Goal: Transaction & Acquisition: Obtain resource

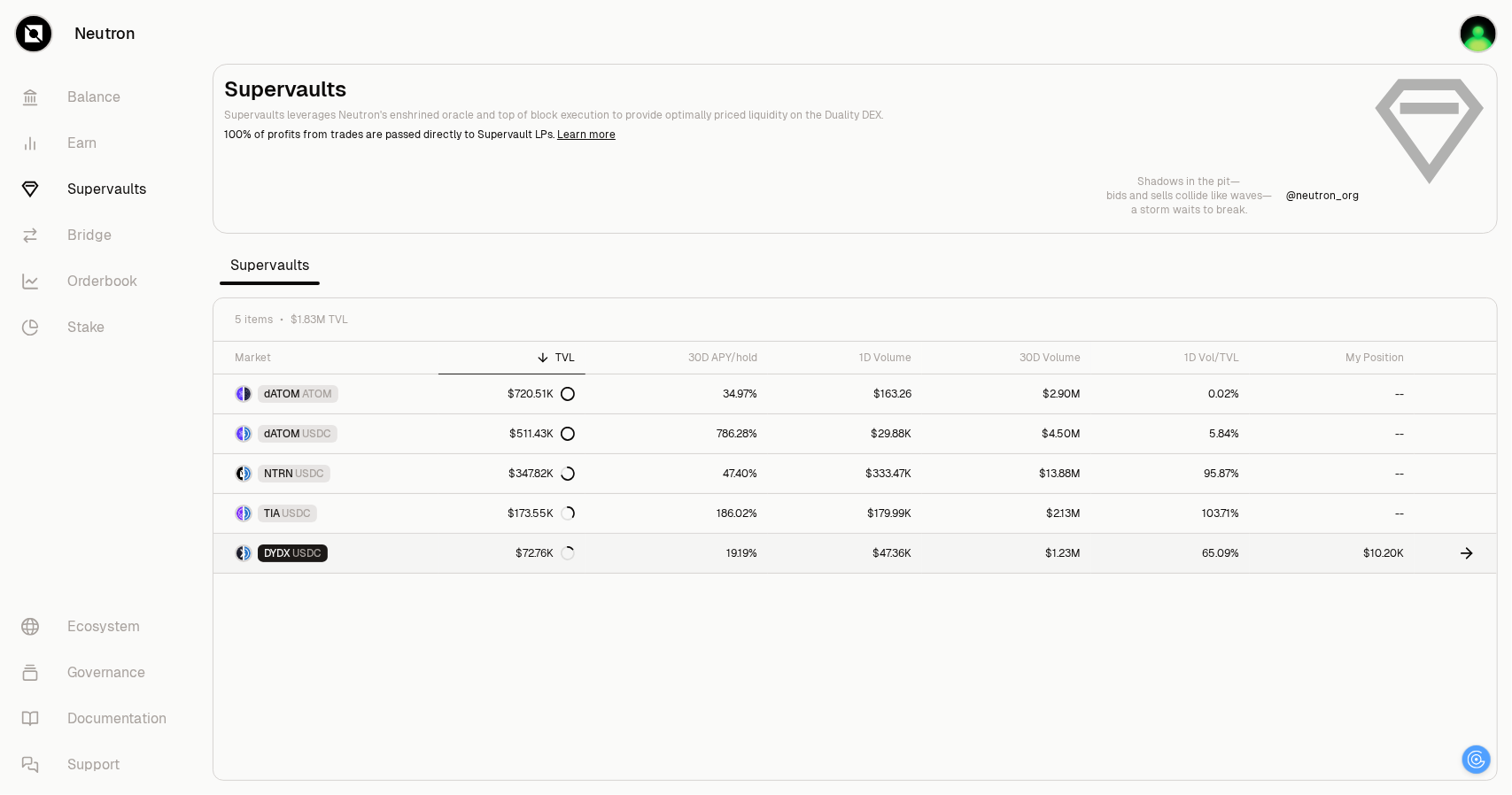
click at [1328, 554] on link "$10.20K" at bounding box center [1332, 553] width 164 height 39
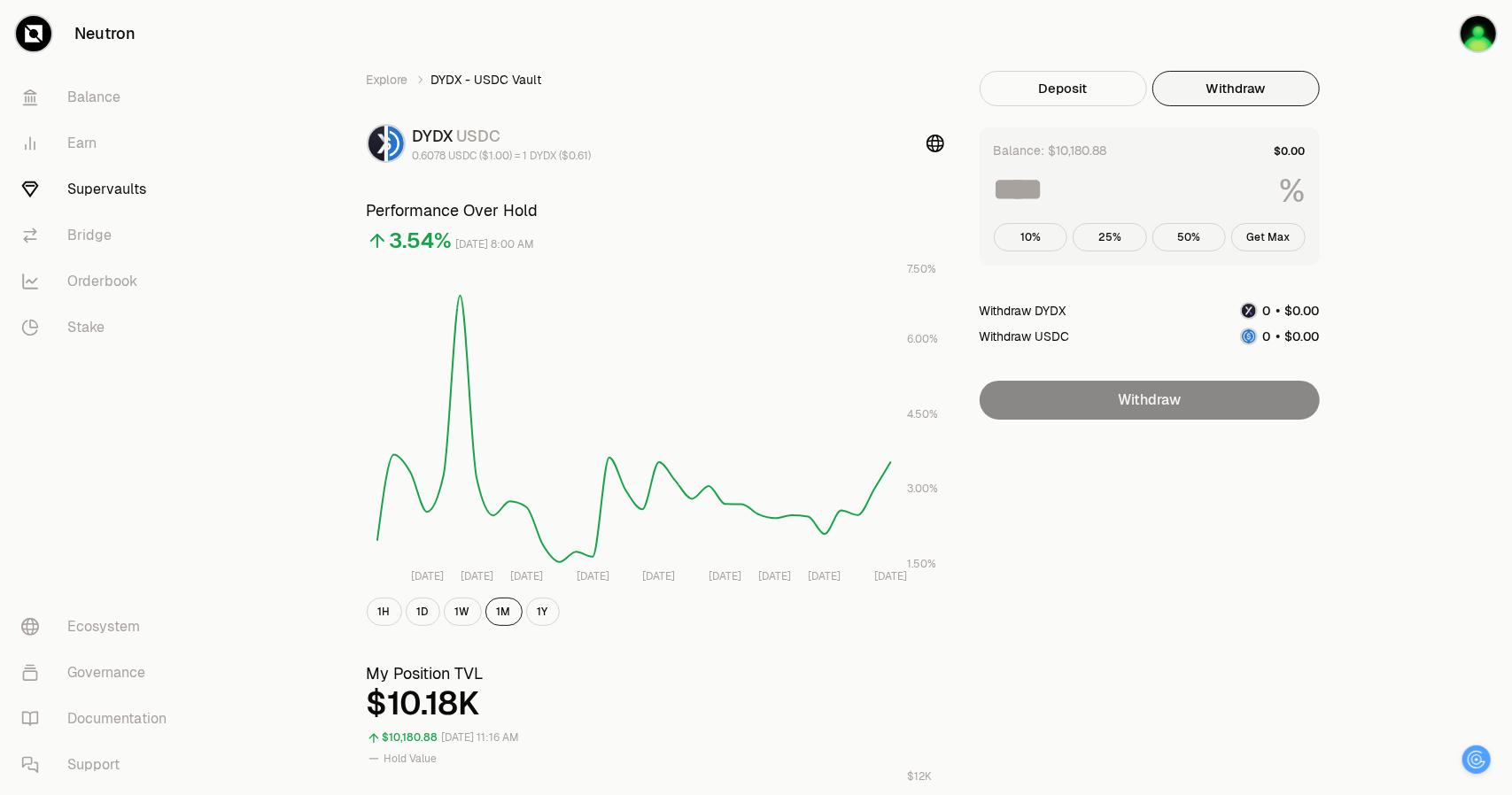
click at [1255, 89] on button "Withdraw" at bounding box center [1235, 89] width 167 height 36
click at [1275, 236] on button "Get Max" at bounding box center [1267, 236] width 74 height 28
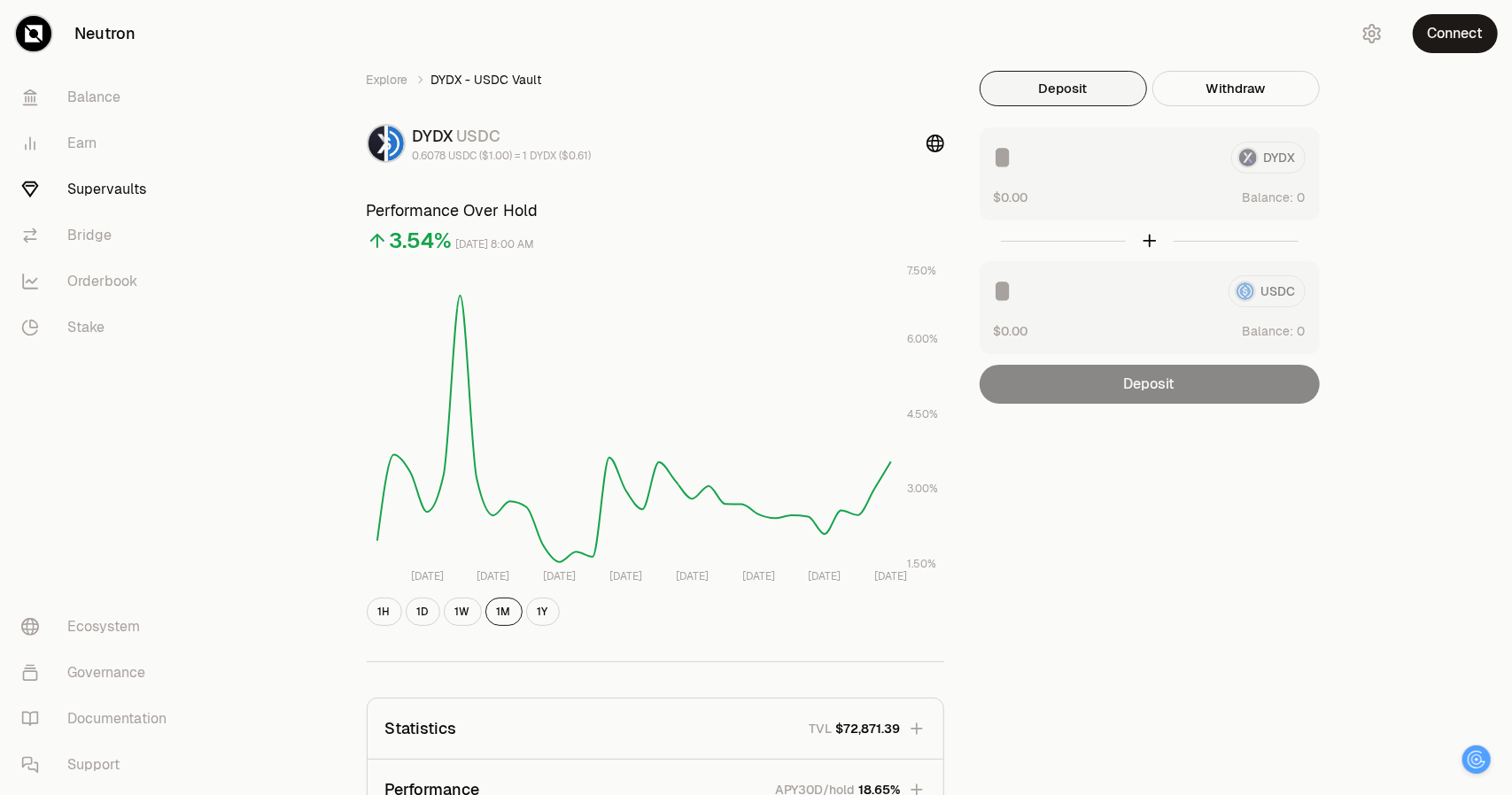
click at [1449, 34] on button "Connect" at bounding box center [1454, 34] width 85 height 39
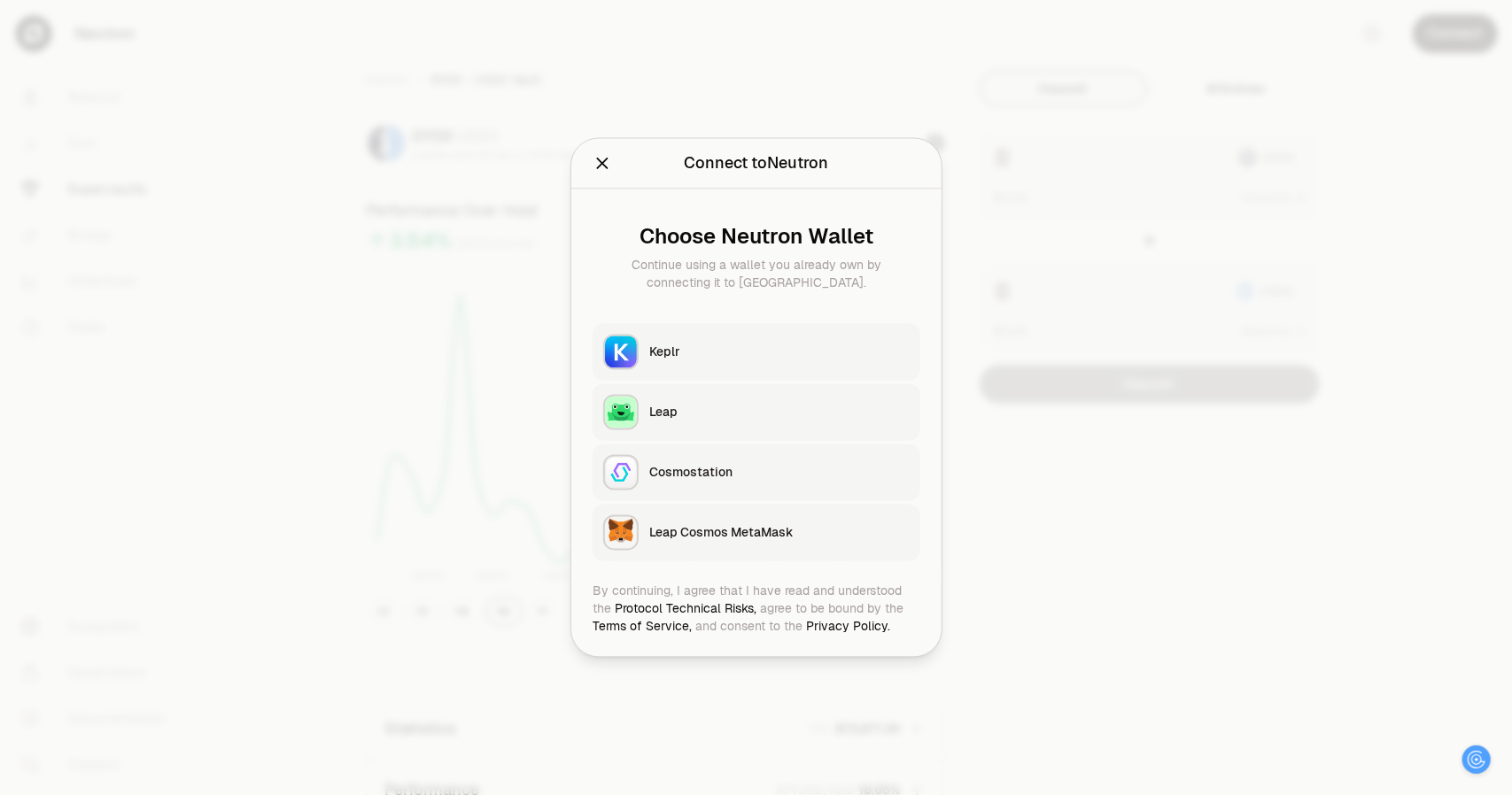
click at [677, 343] on div "Keplr" at bounding box center [779, 351] width 260 height 17
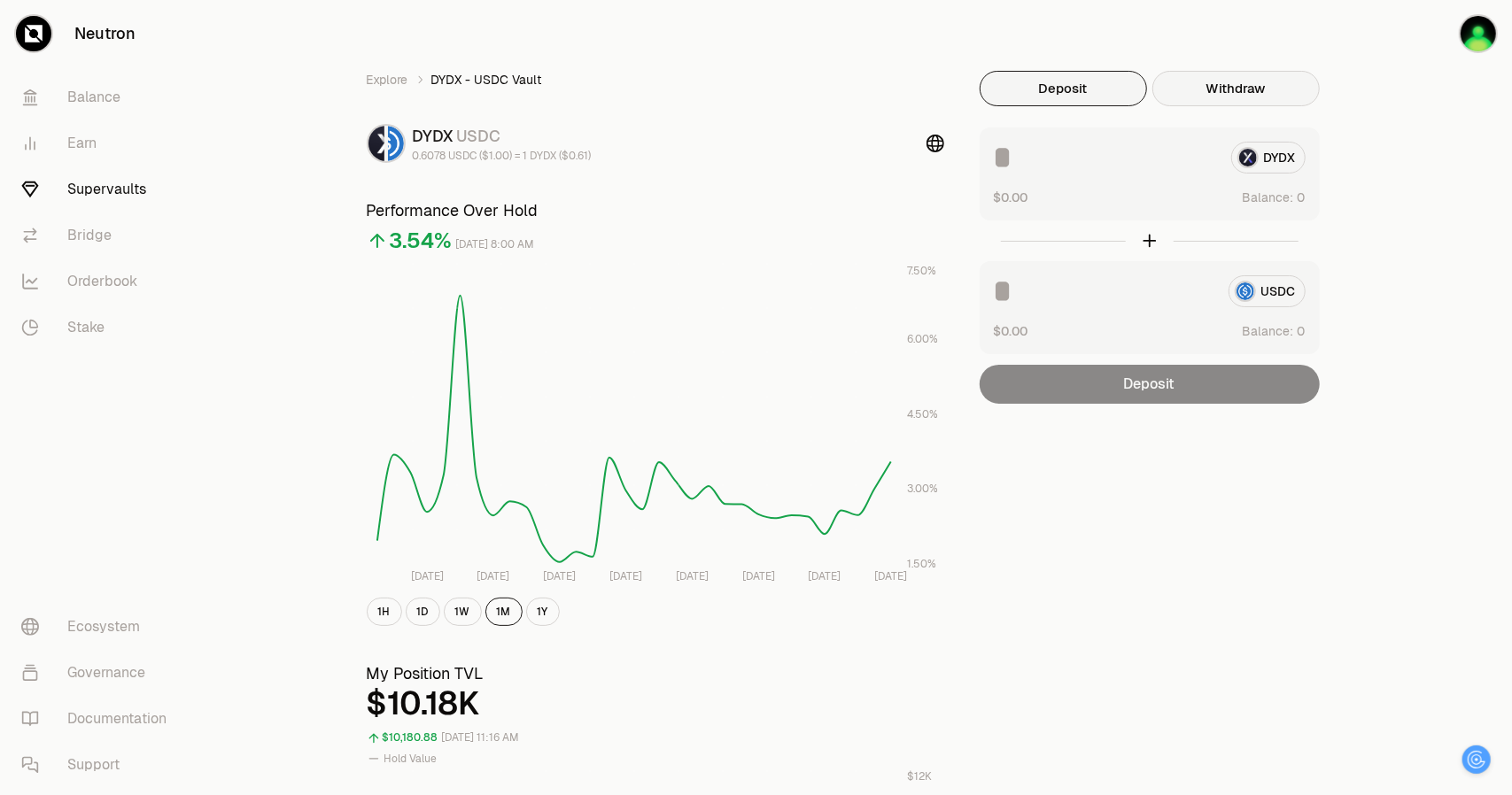
click at [1243, 86] on button "Withdraw" at bounding box center [1235, 89] width 167 height 36
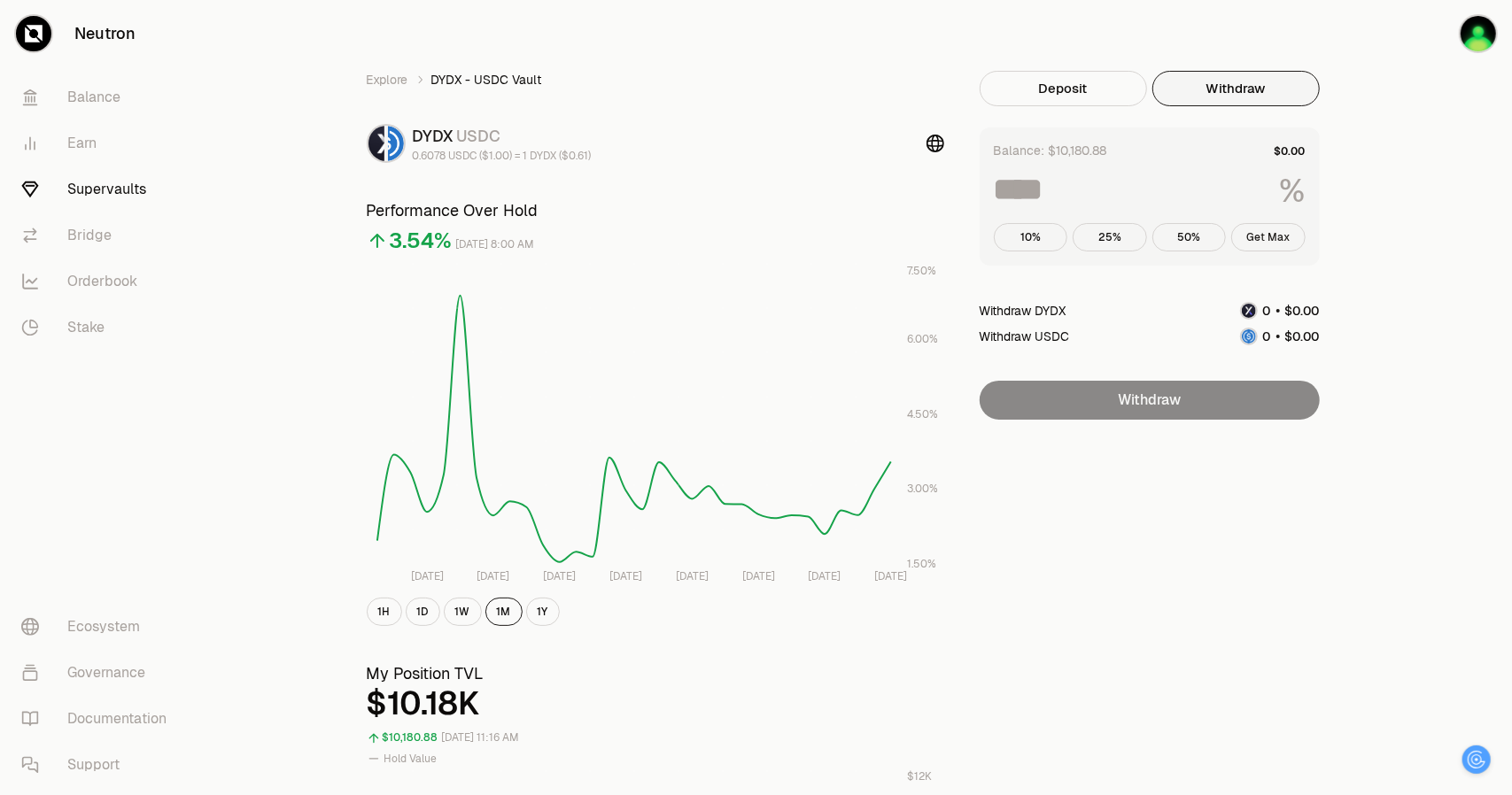
click at [1262, 236] on button "Get Max" at bounding box center [1267, 236] width 74 height 28
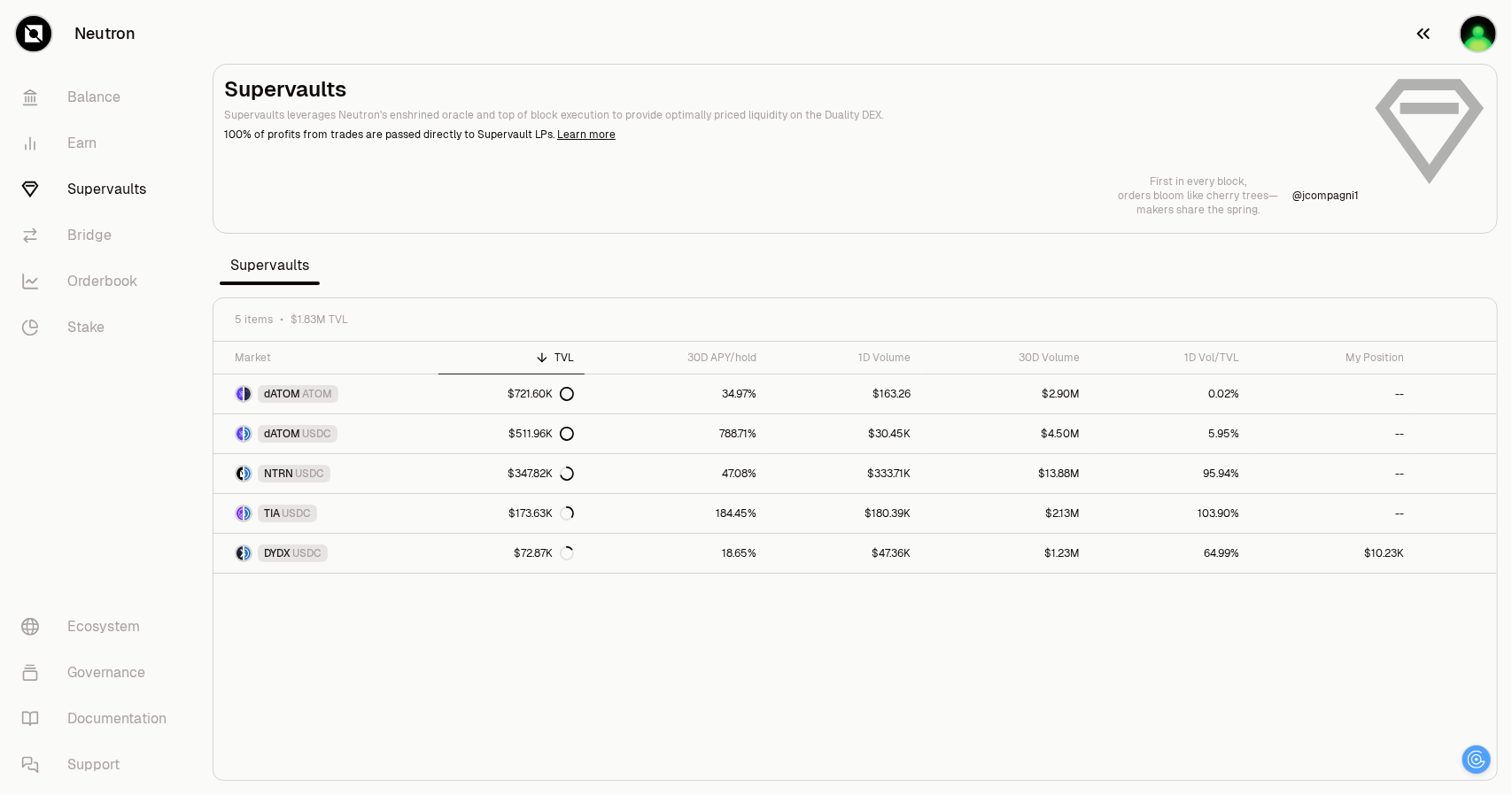
click at [1477, 26] on img "button" at bounding box center [1478, 33] width 36 height 36
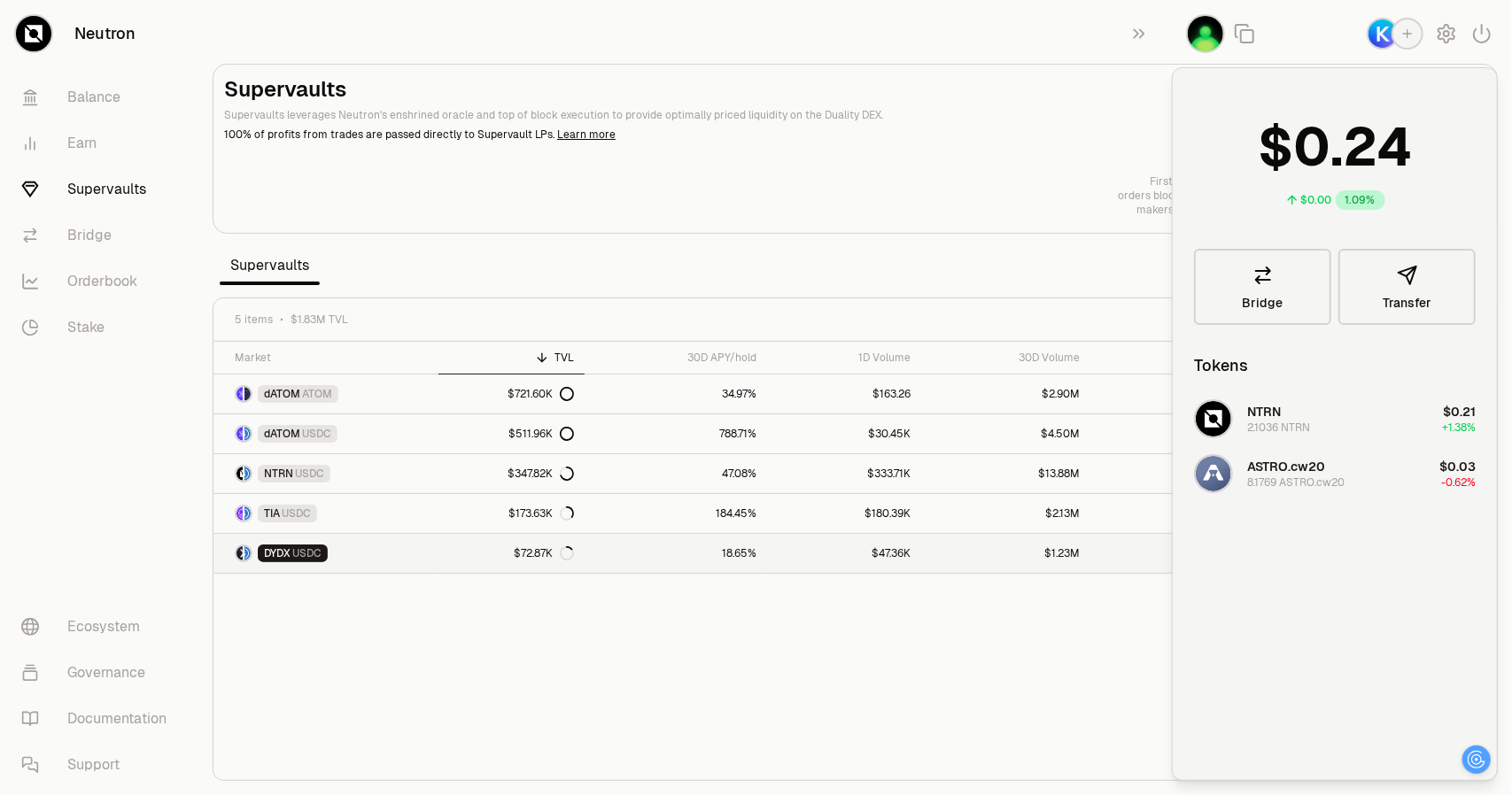
click at [310, 548] on span "USDC" at bounding box center [307, 553] width 29 height 15
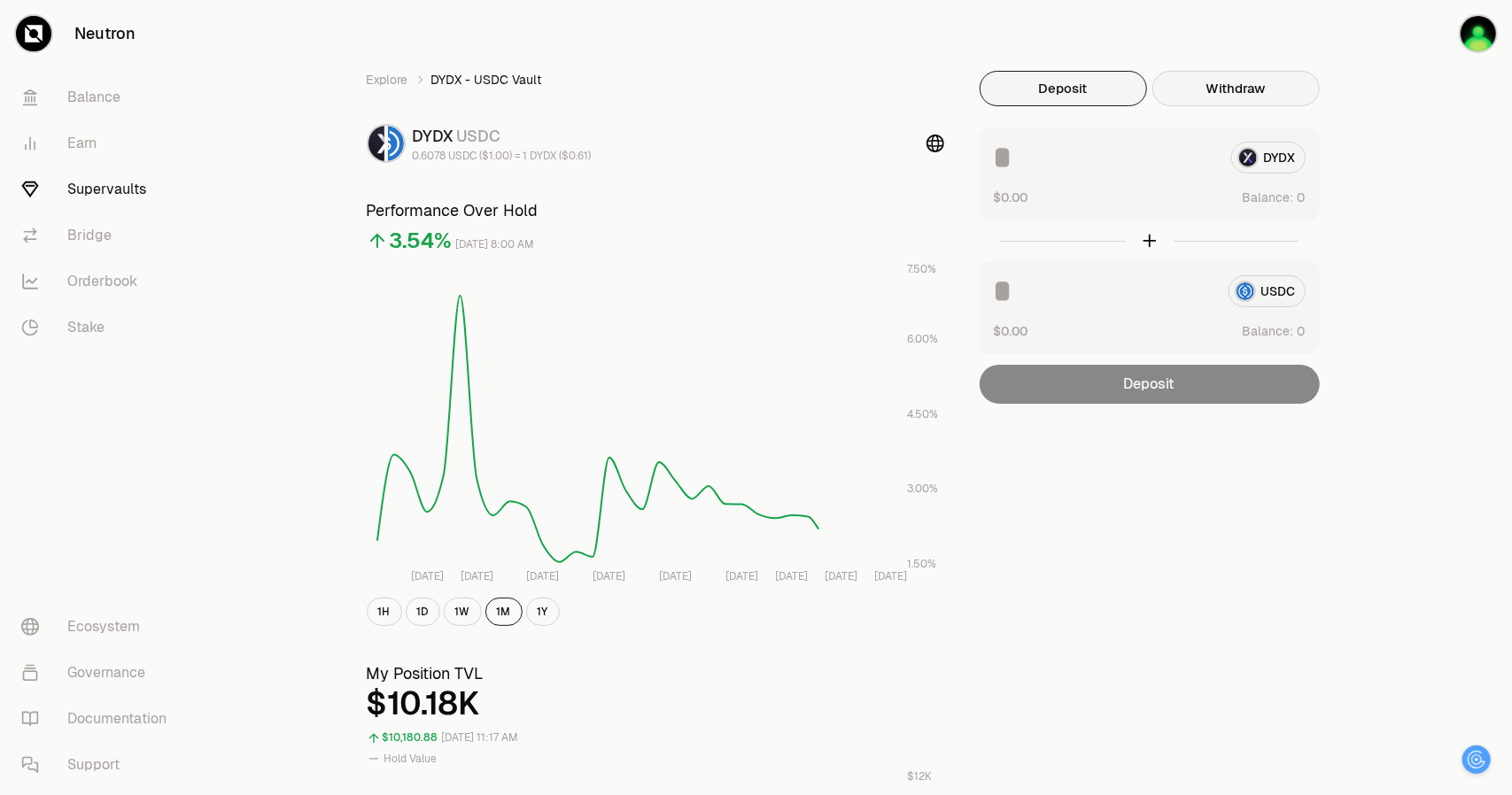
click at [1229, 91] on button "Withdraw" at bounding box center [1235, 89] width 167 height 36
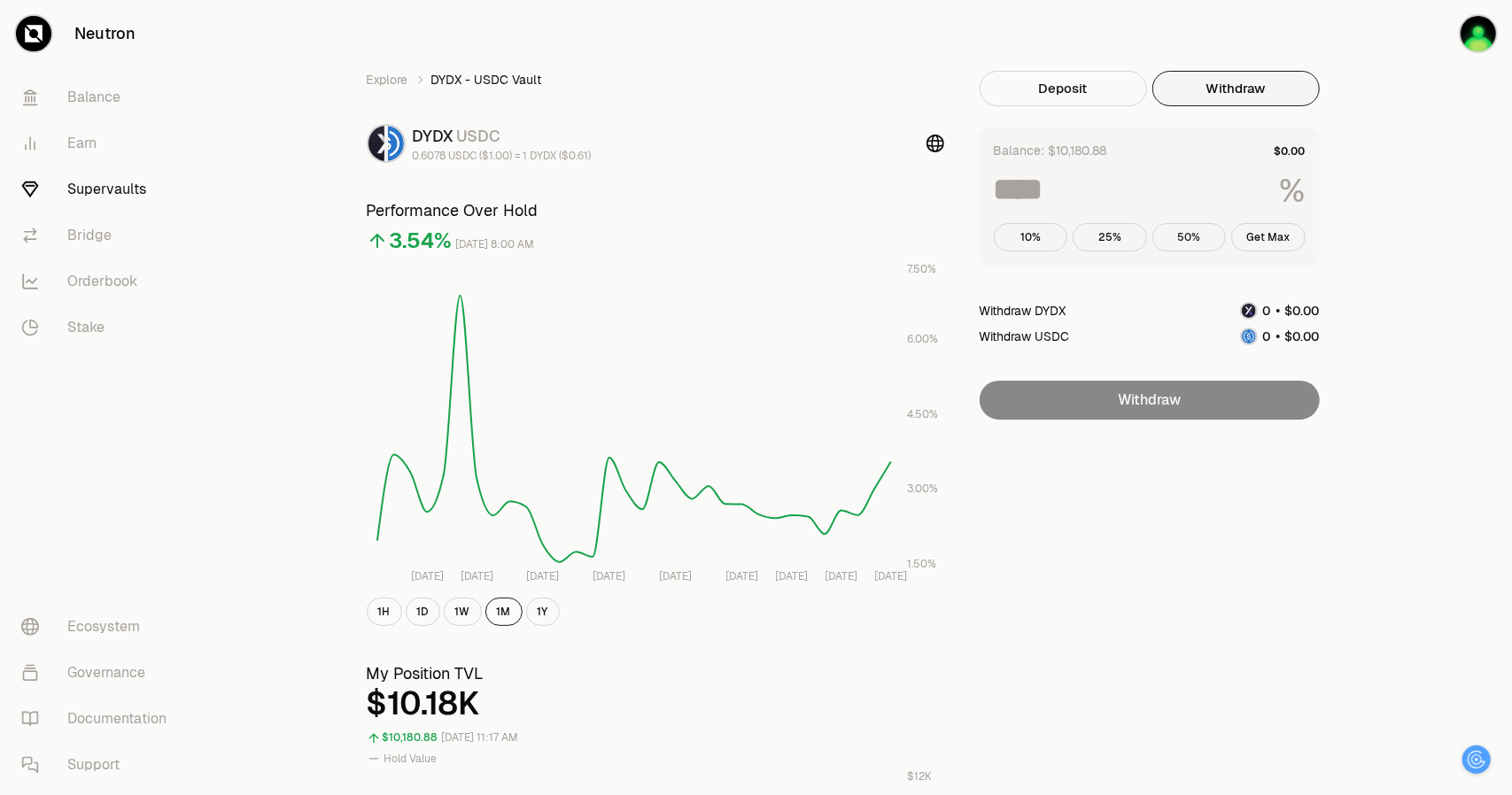
click at [1194, 238] on button "50%" at bounding box center [1189, 236] width 74 height 28
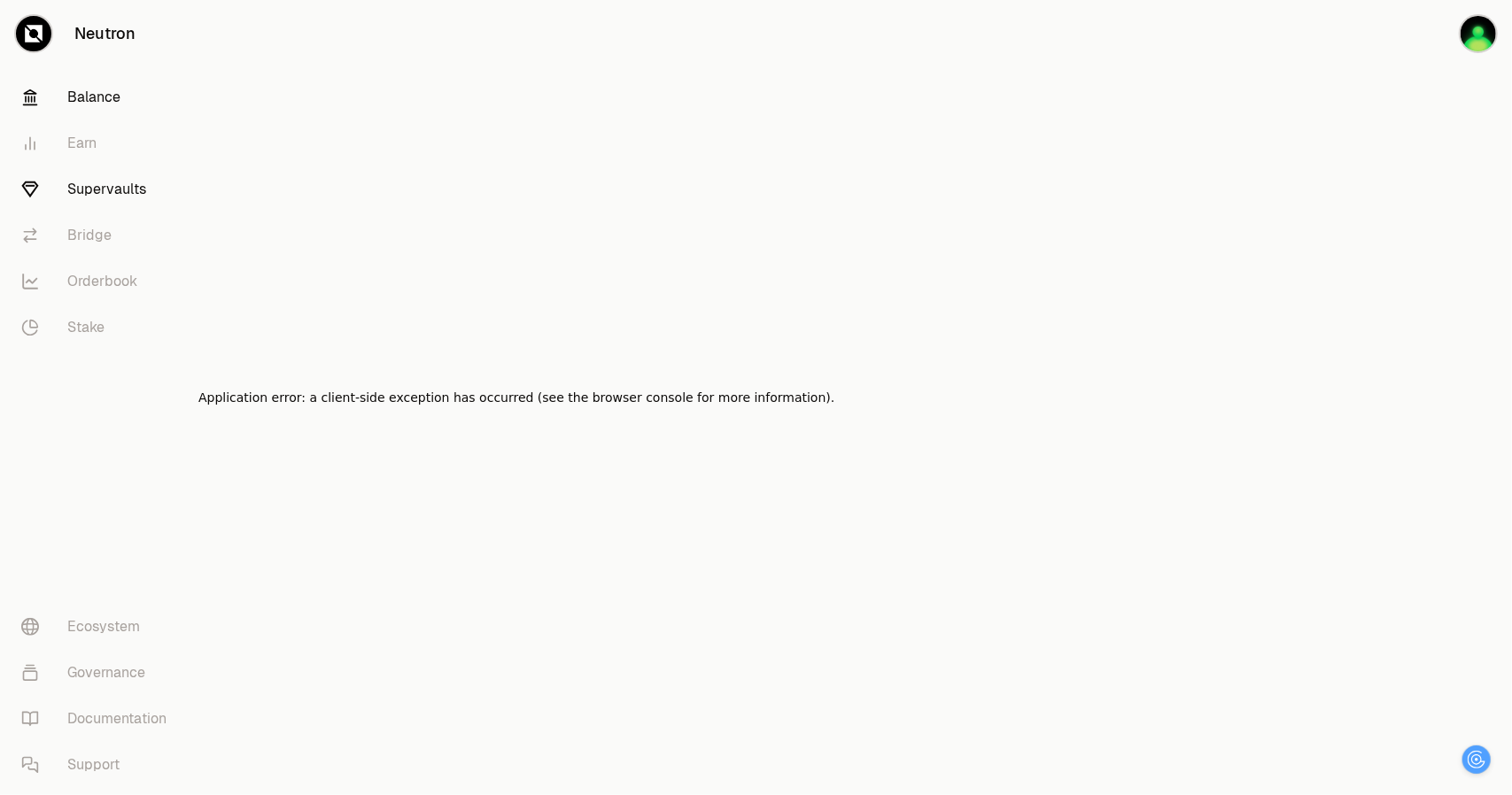
click at [82, 99] on link "Balance" at bounding box center [100, 97] width 184 height 46
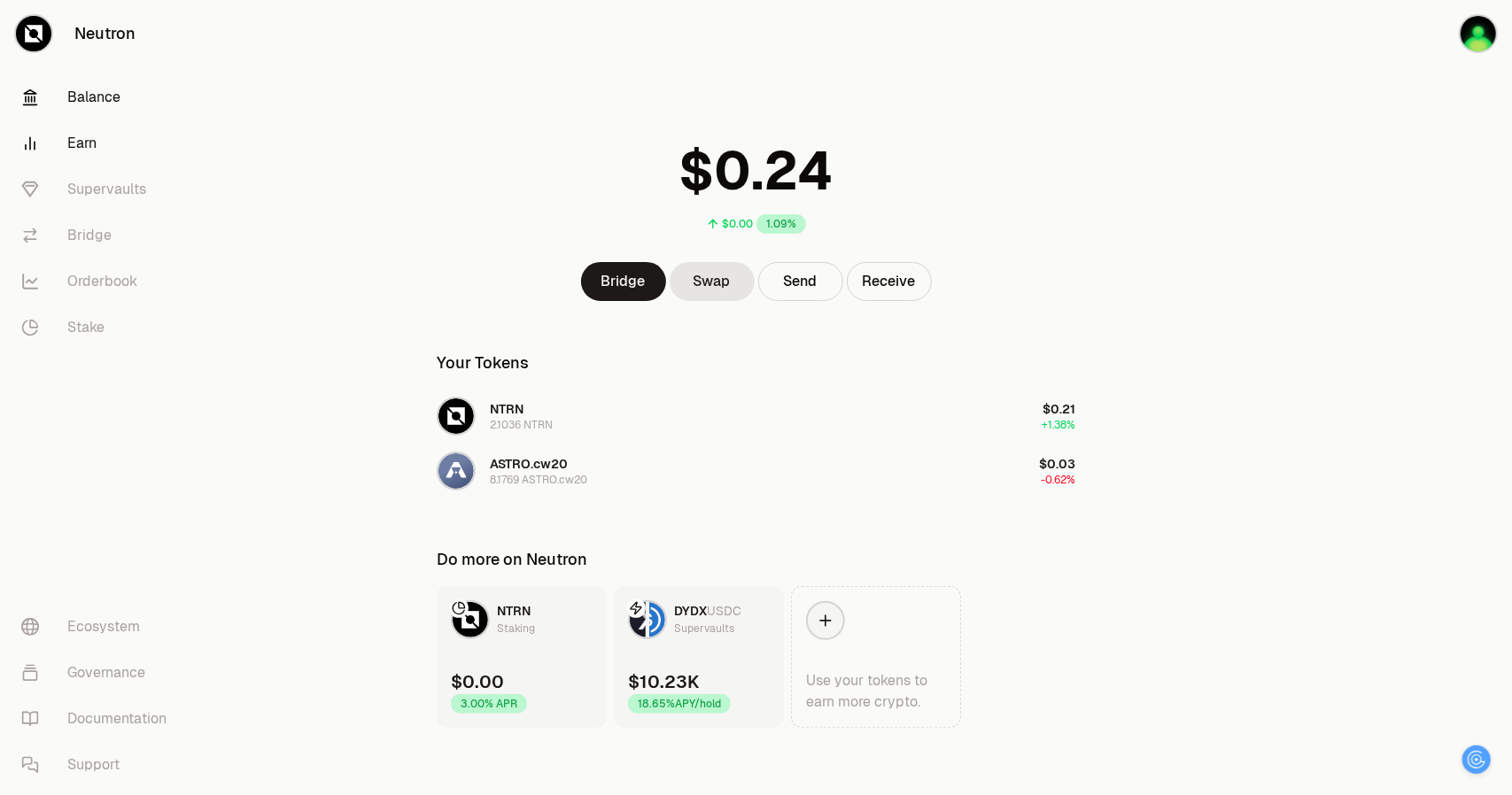
click at [90, 139] on link "Earn" at bounding box center [100, 143] width 184 height 46
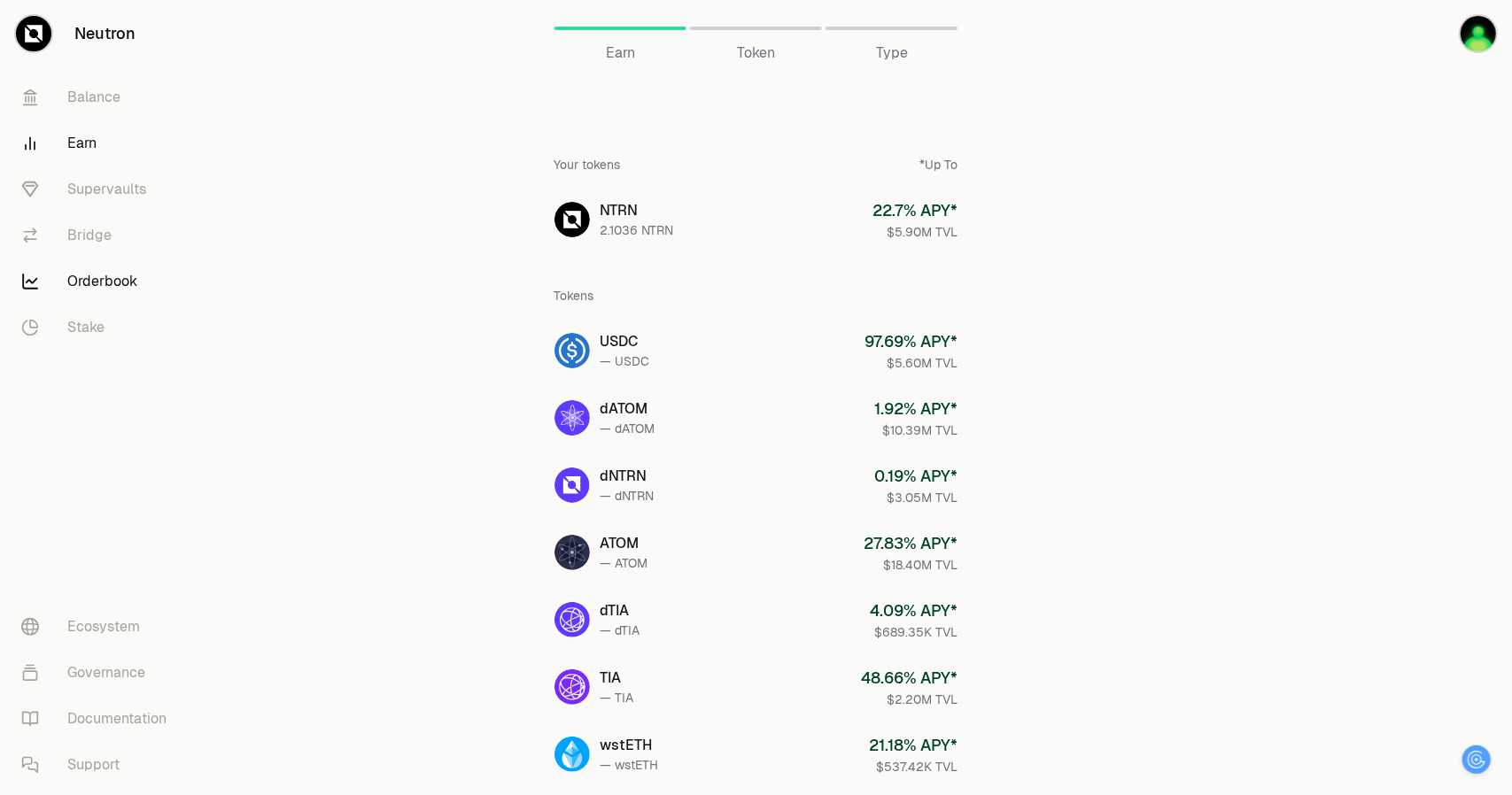
click at [85, 287] on link "Orderbook" at bounding box center [100, 281] width 184 height 46
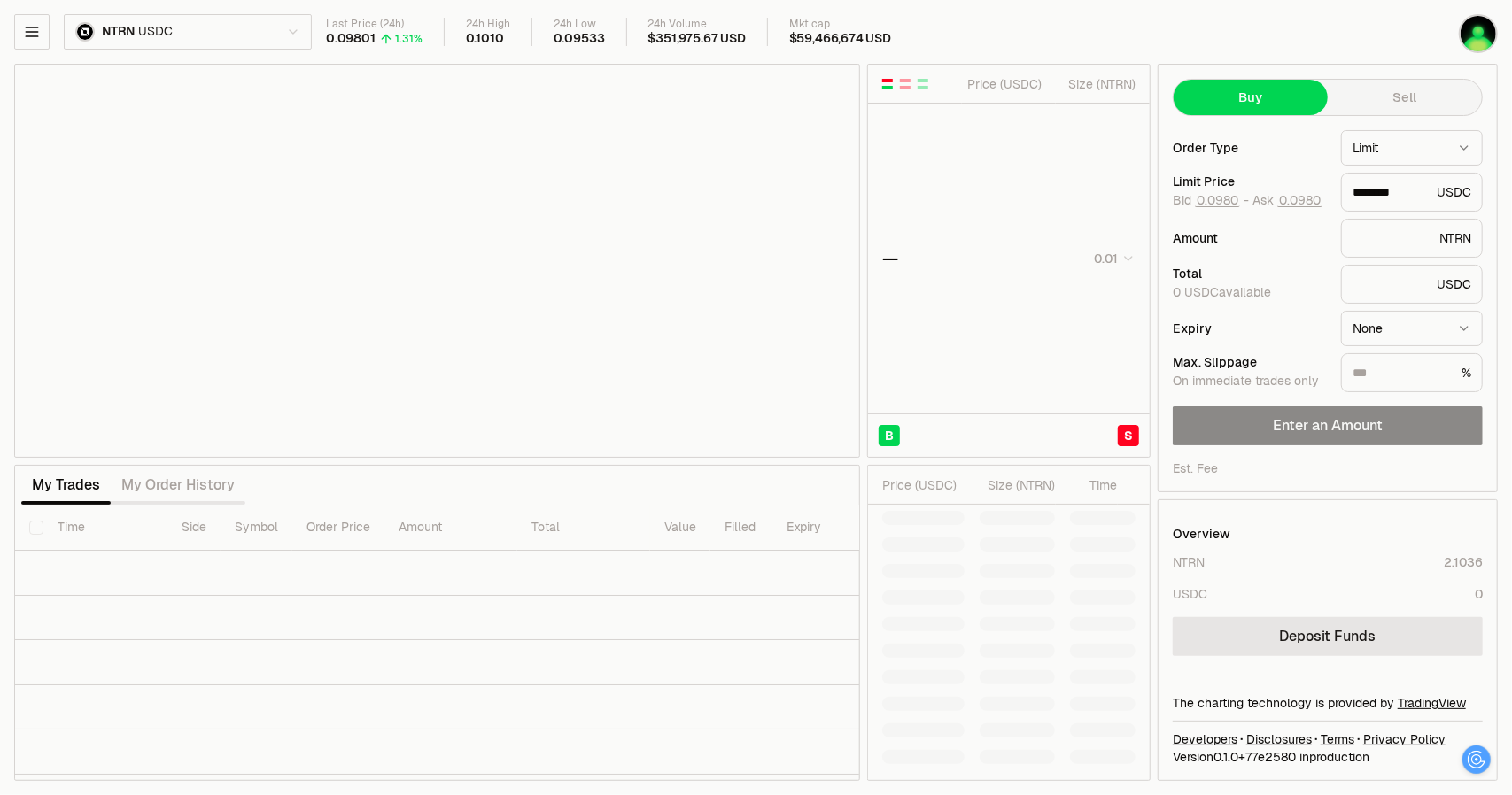
type input "********"
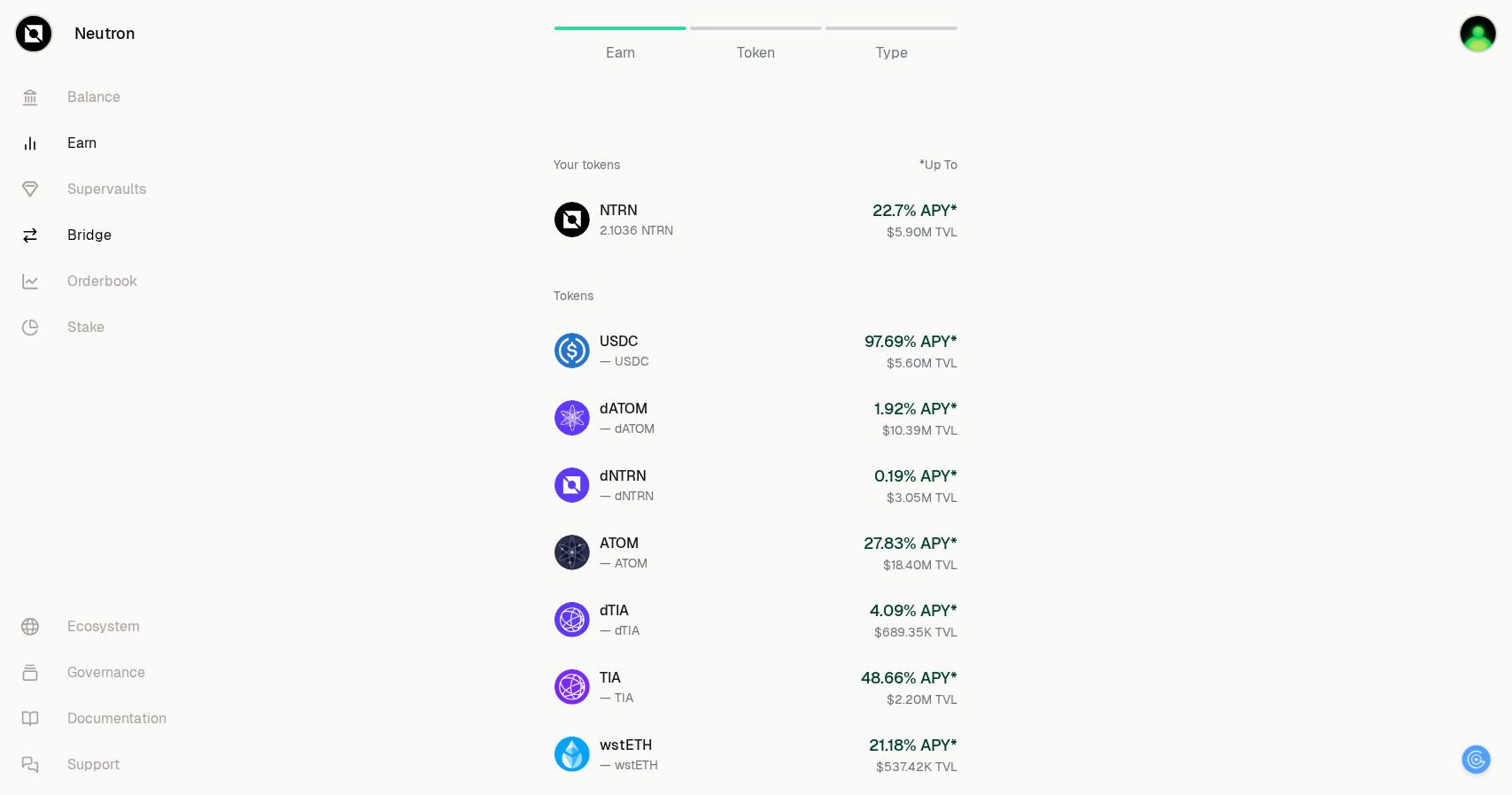
click at [89, 241] on link "Bridge" at bounding box center [100, 235] width 184 height 46
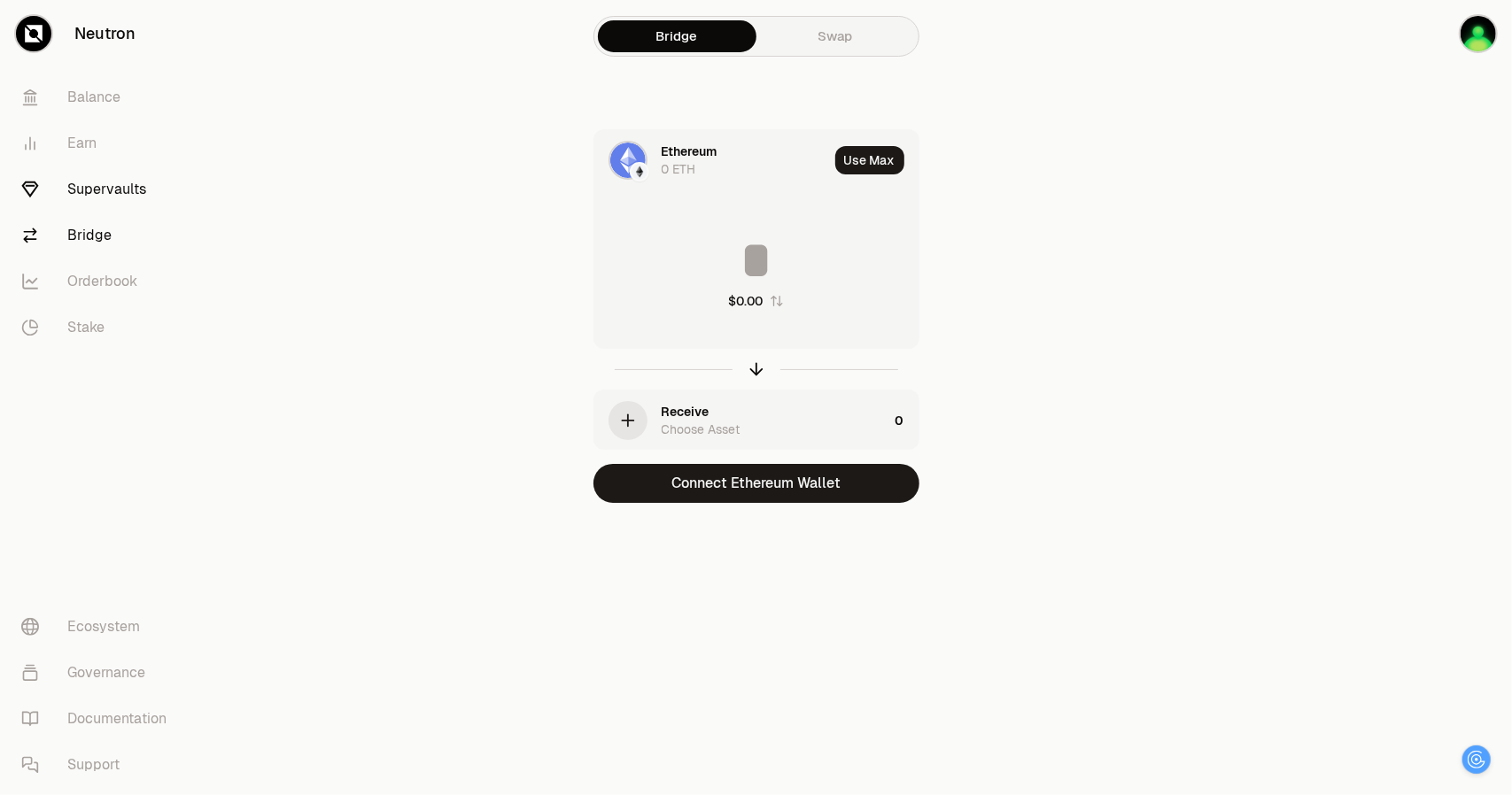
click at [124, 194] on link "Supervaults" at bounding box center [100, 189] width 184 height 46
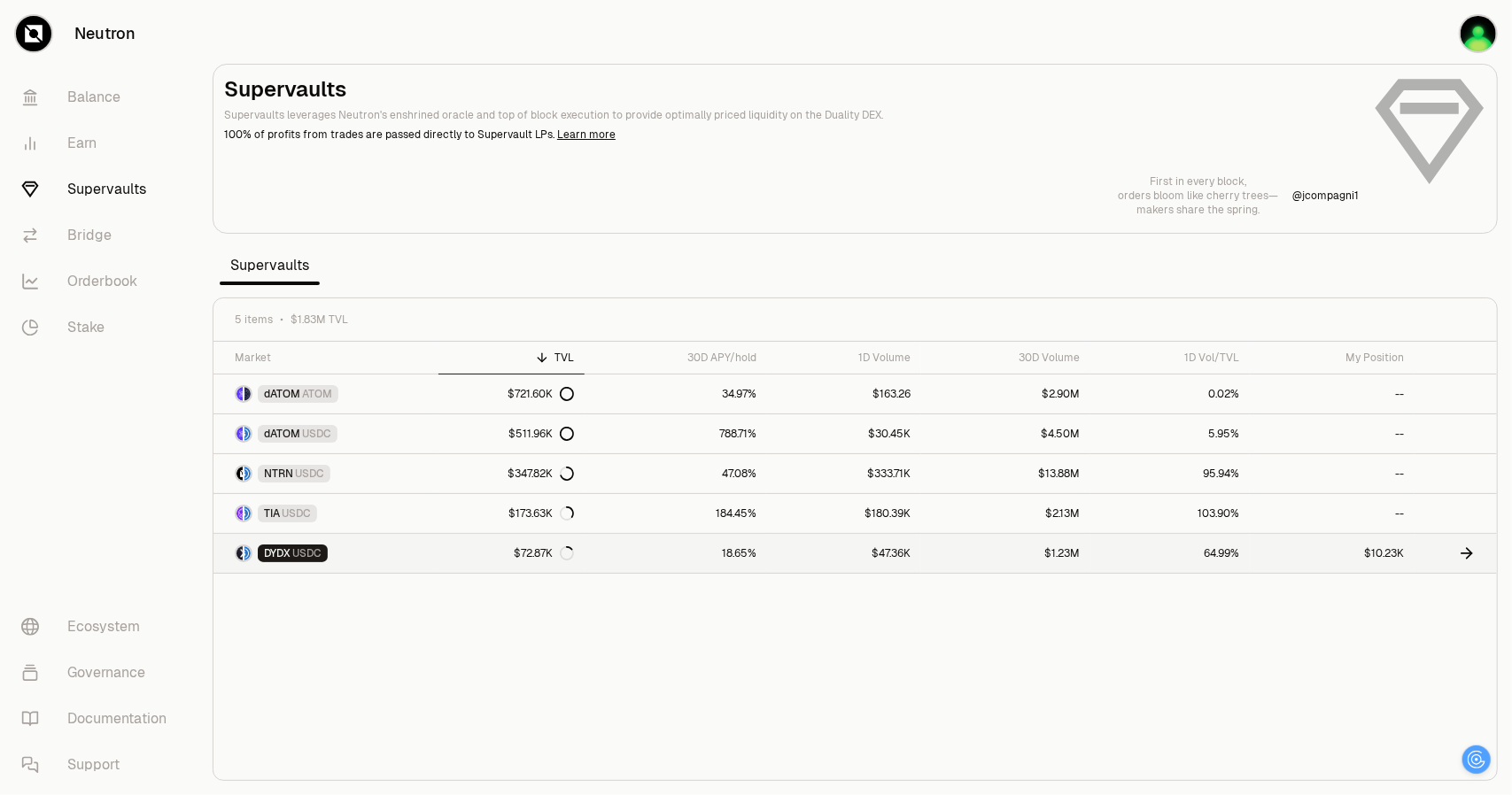
click at [782, 550] on link "$47.36K" at bounding box center [844, 553] width 154 height 39
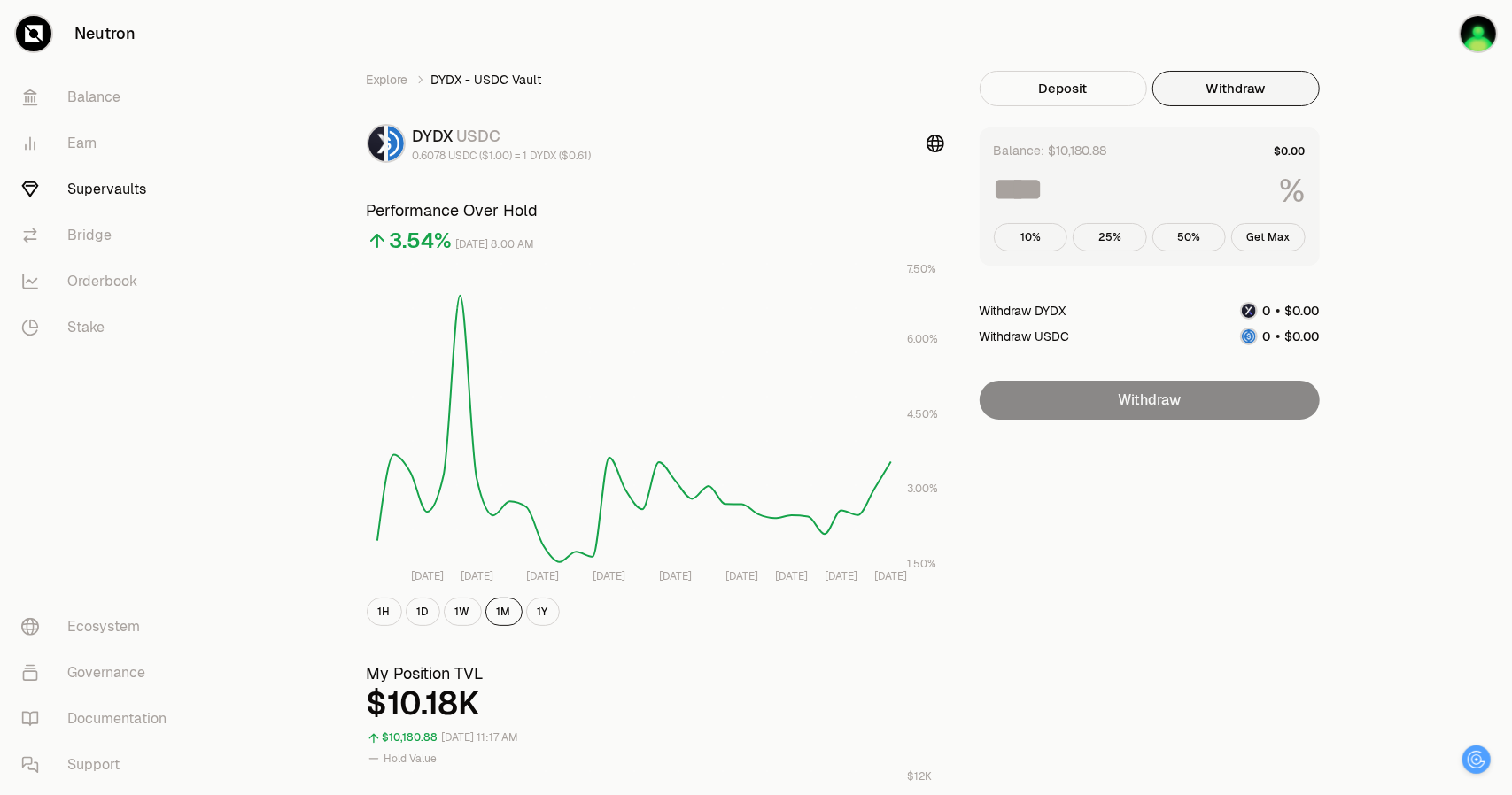
click at [1208, 102] on button "Withdraw" at bounding box center [1235, 89] width 167 height 36
click at [1057, 200] on input at bounding box center [1129, 189] width 272 height 32
type input "*"
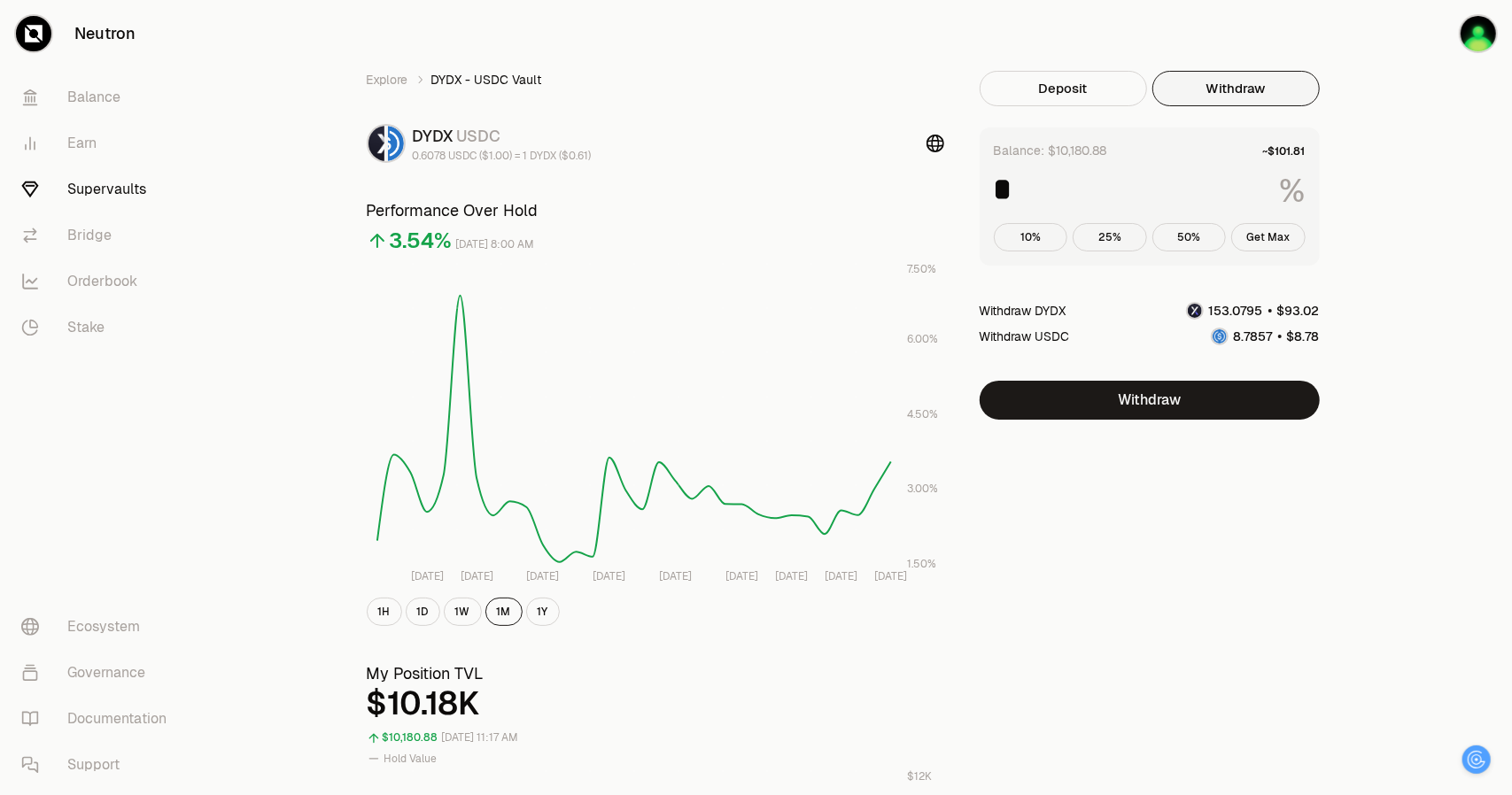
drag, startPoint x: 1057, startPoint y: 200, endPoint x: 990, endPoint y: 201, distance: 67.0
click at [990, 201] on div "Balance: $10,180.88 * % 10% 25% 50% Get Max" at bounding box center [1150, 196] width 340 height 138
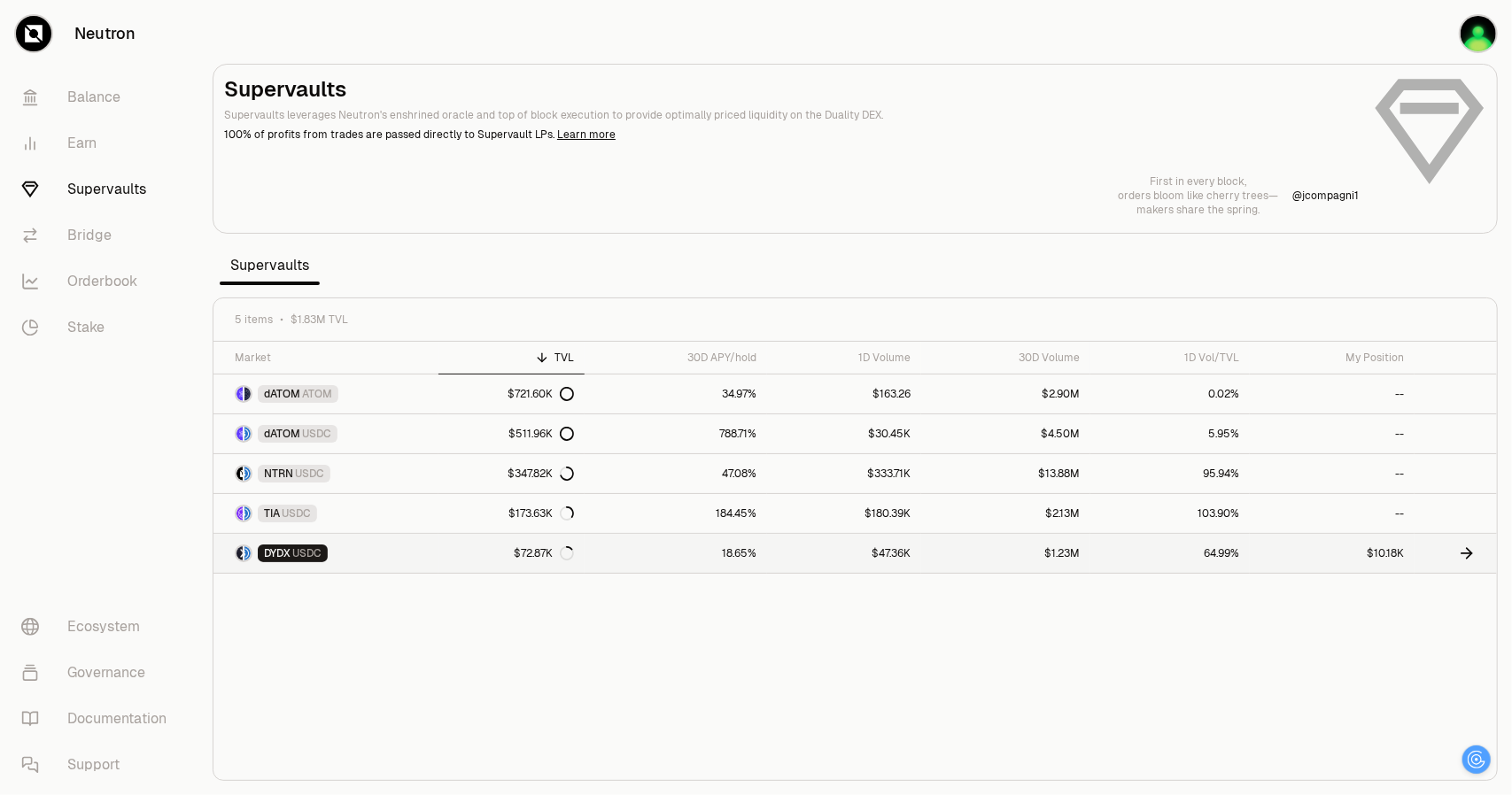
click at [375, 549] on link "DYDX USDC" at bounding box center [326, 553] width 225 height 39
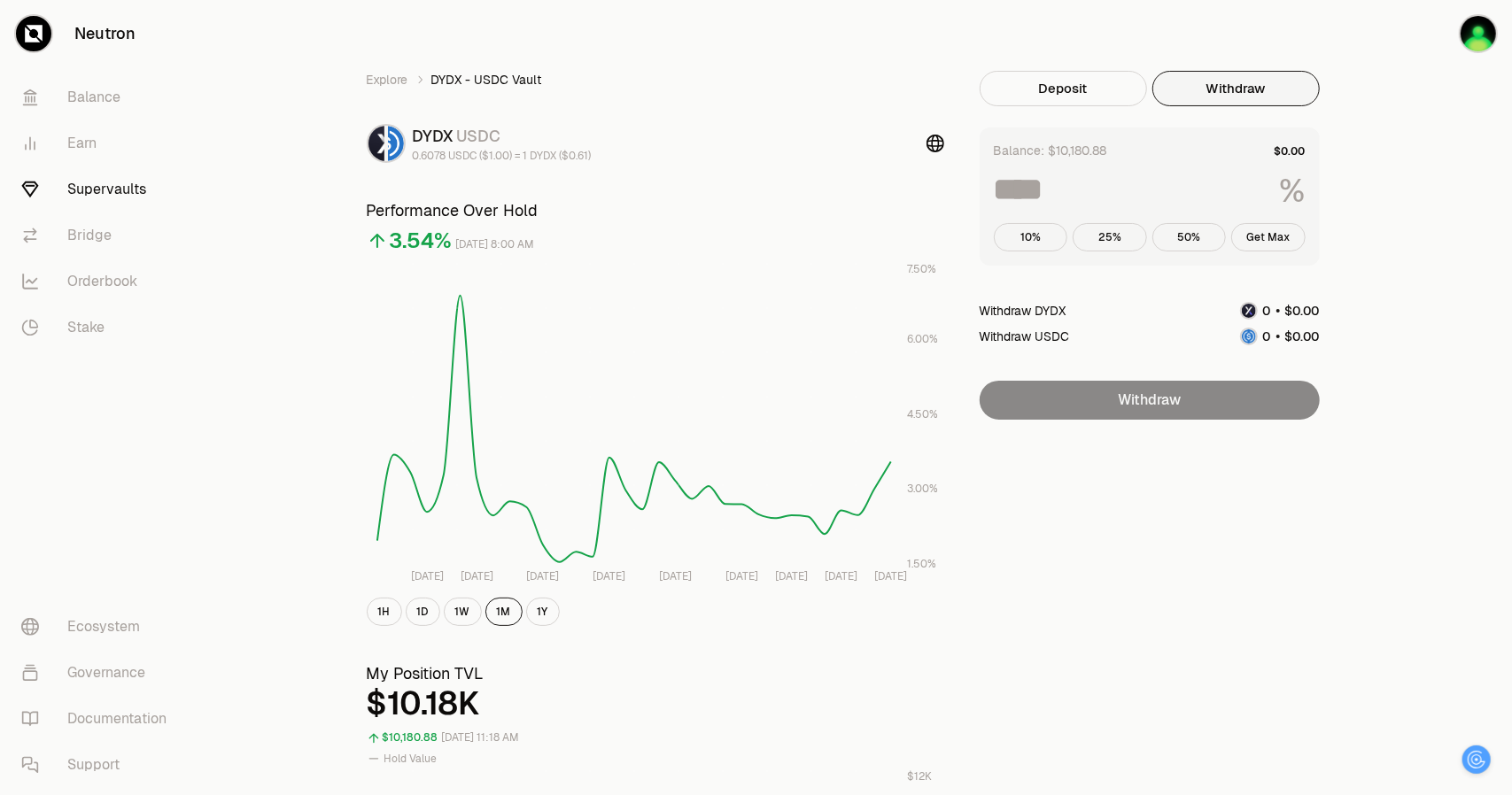
click at [1225, 99] on button "Withdraw" at bounding box center [1235, 89] width 167 height 36
click at [1100, 199] on input at bounding box center [1129, 189] width 272 height 32
click at [1022, 194] on input at bounding box center [1129, 189] width 272 height 32
type input "*"
click at [1225, 92] on button "Withdraw" at bounding box center [1235, 89] width 167 height 36
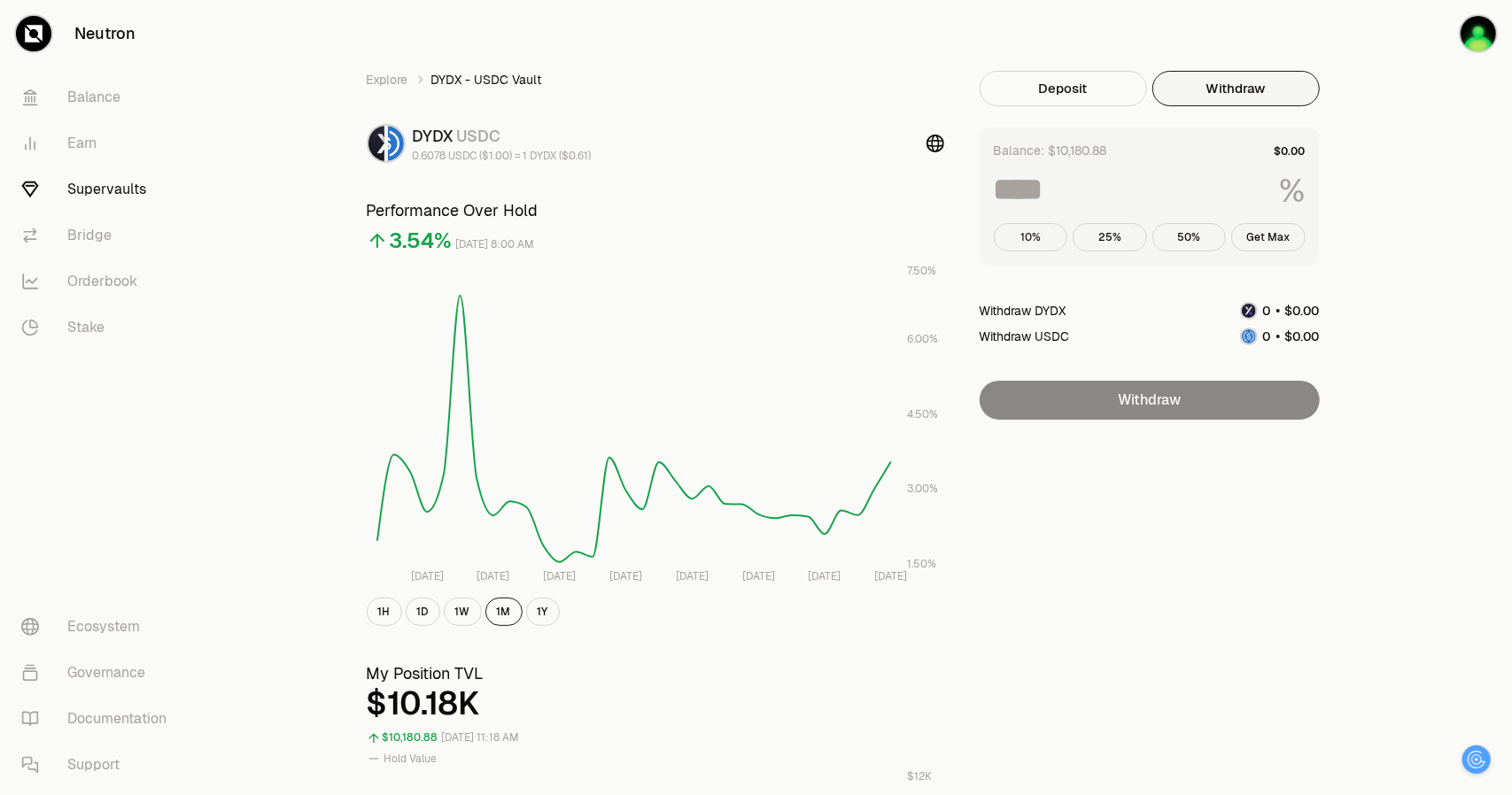
click at [1022, 235] on button "10%" at bounding box center [1030, 236] width 74 height 28
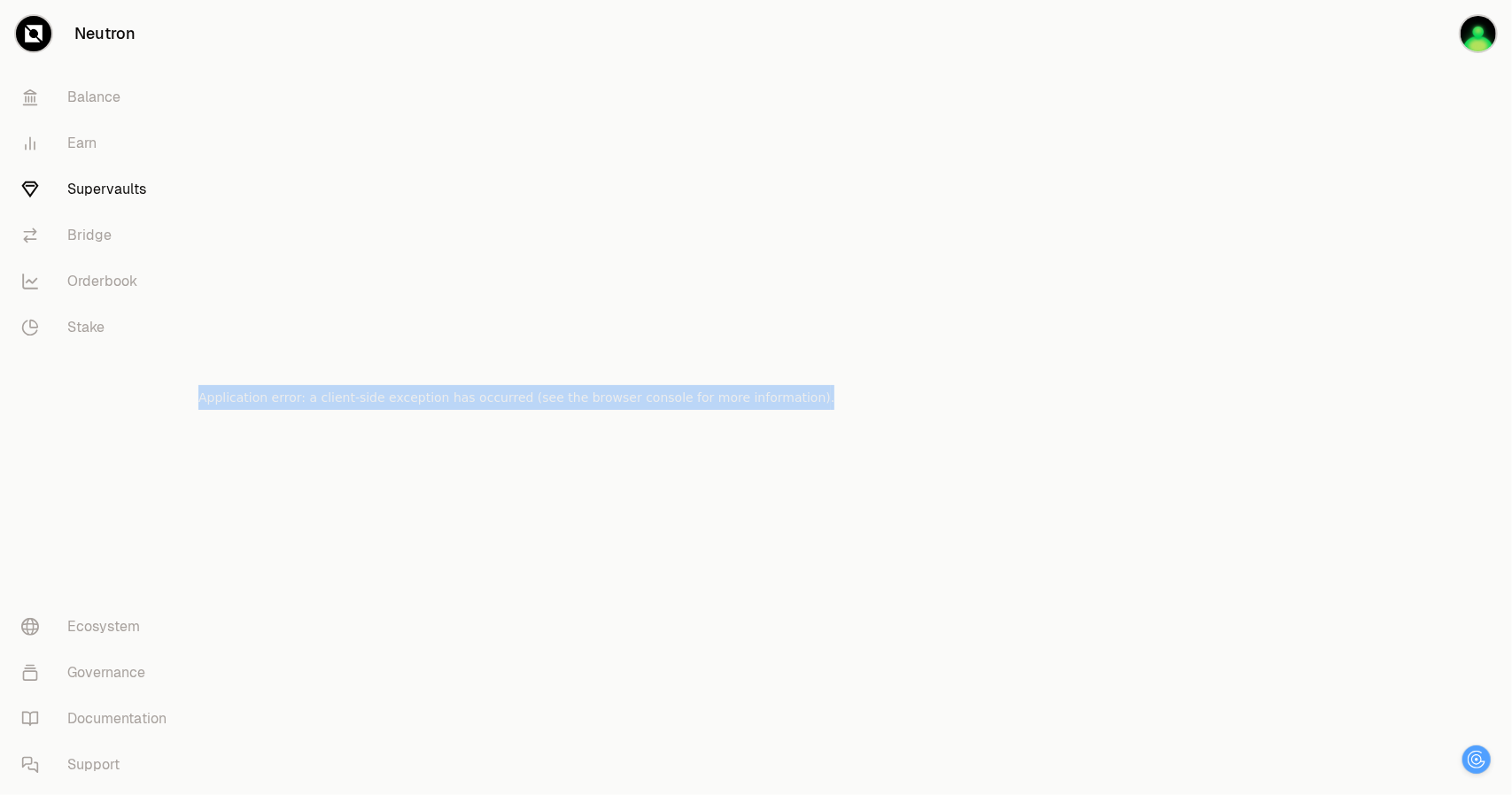
drag, startPoint x: 762, startPoint y: 406, endPoint x: 200, endPoint y: 406, distance: 562.0
click at [200, 406] on main "Application error: a client-side exception has occurred (see the browser consol…" at bounding box center [855, 397] width 1314 height 795
copy h2 "Application error: a client-side exception has occurred (see the browser consol…"
click at [843, 233] on div at bounding box center [933, 397] width 198 height 795
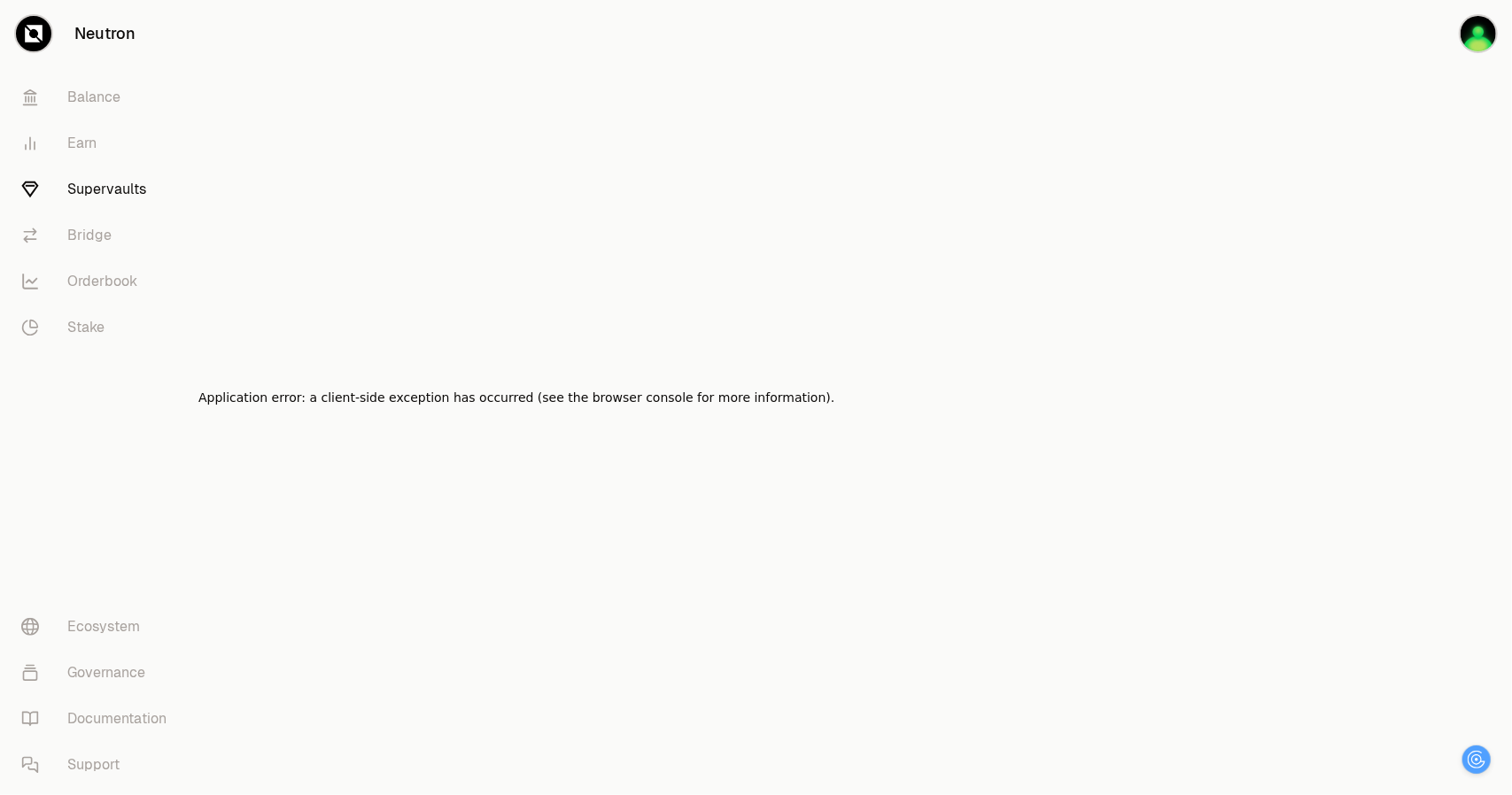
click at [558, 224] on div "Application error: a client-side exception has occurred (see the browser consol…" at bounding box center [516, 397] width 635 height 795
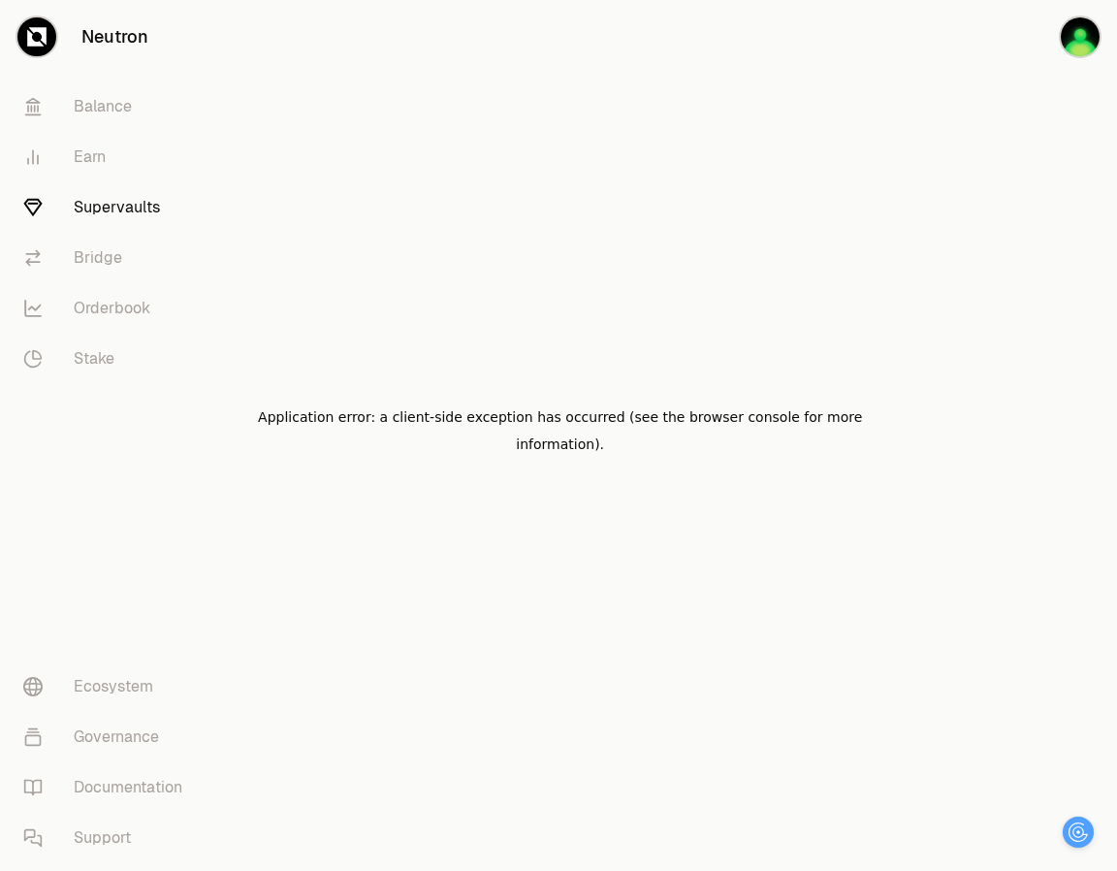
click at [132, 33] on link "Neutron" at bounding box center [108, 37] width 217 height 74
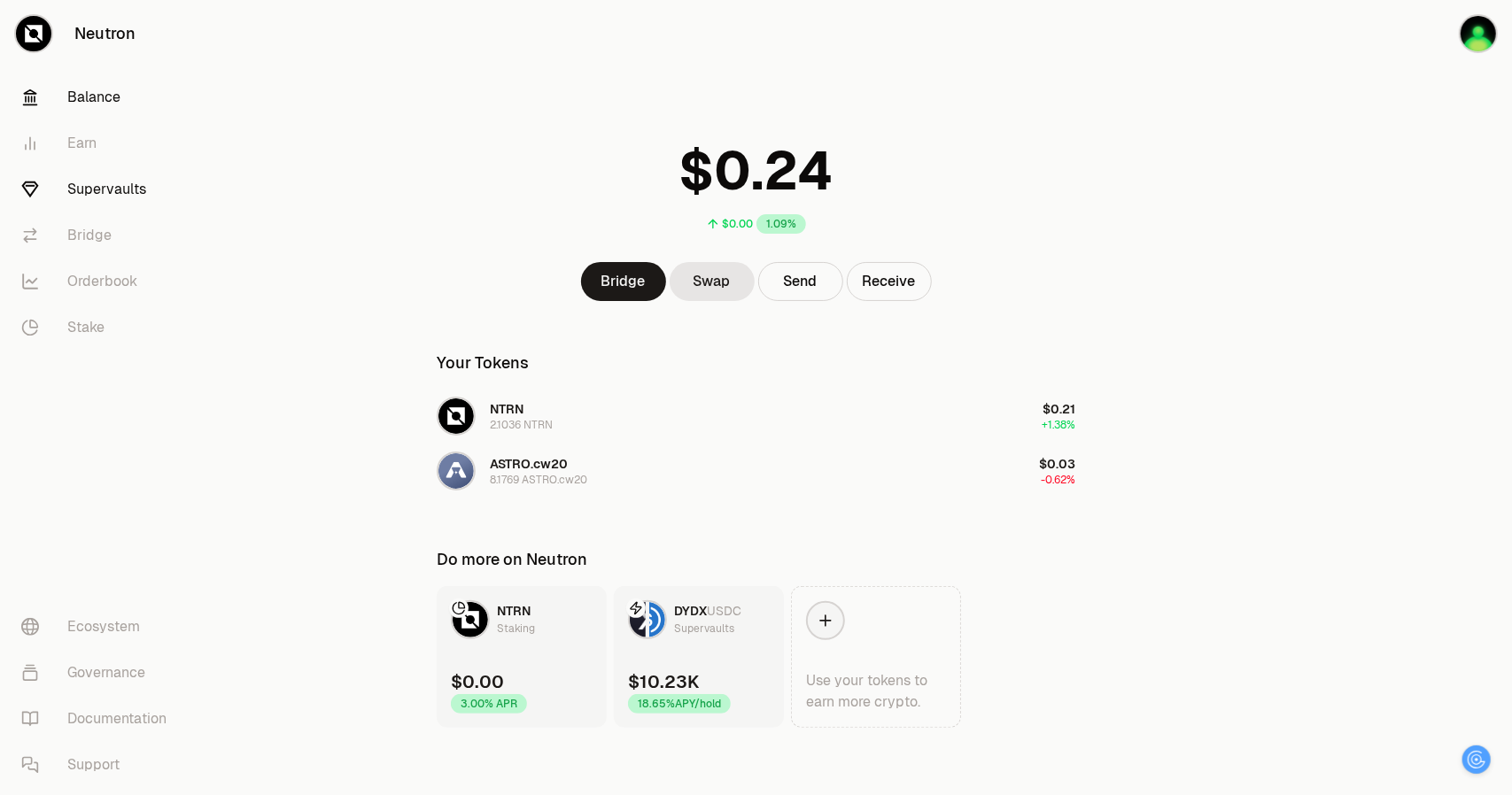
click at [106, 199] on link "Supervaults" at bounding box center [100, 189] width 184 height 46
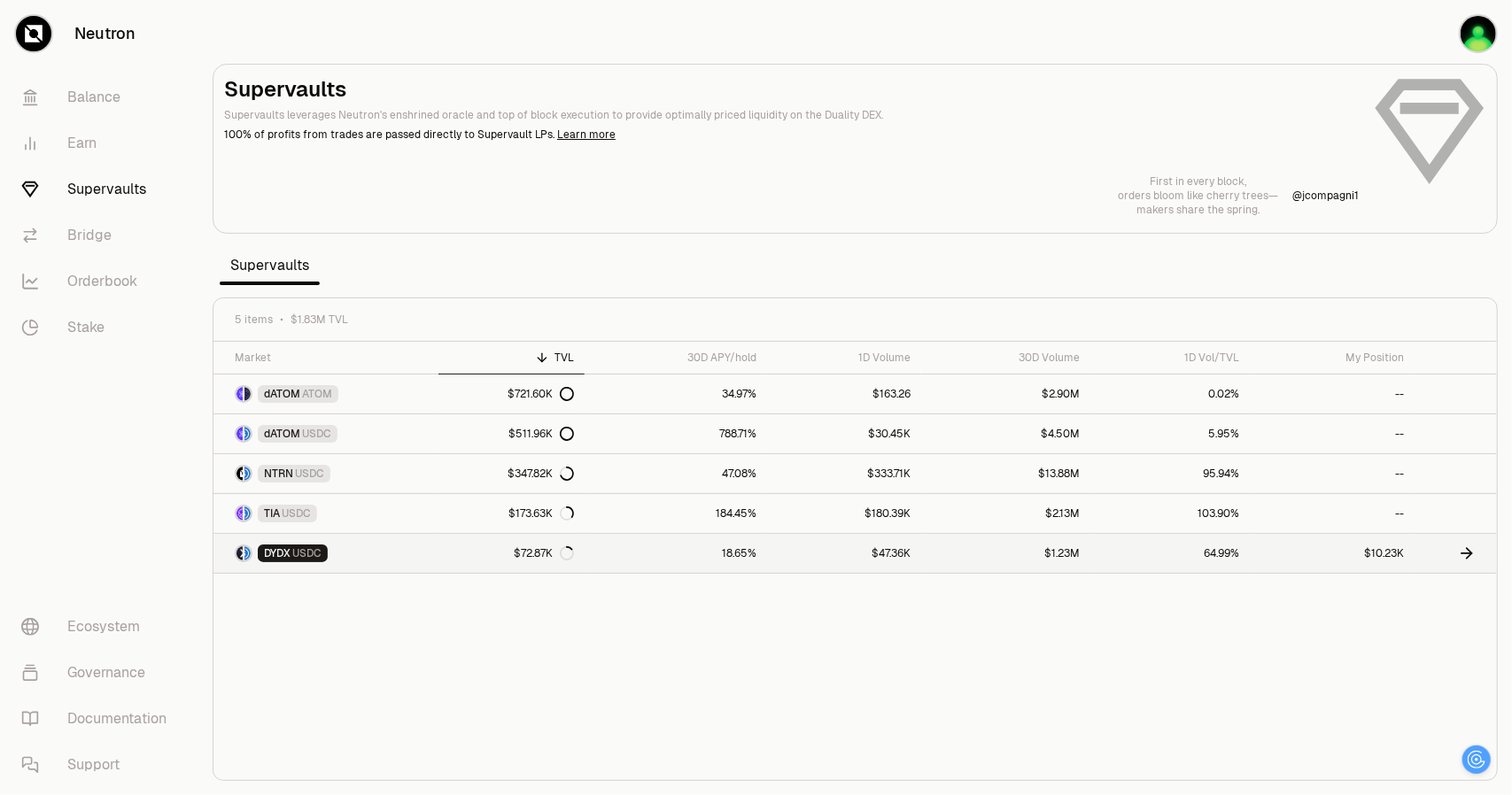
click at [360, 563] on link "DYDX USDC" at bounding box center [326, 553] width 225 height 39
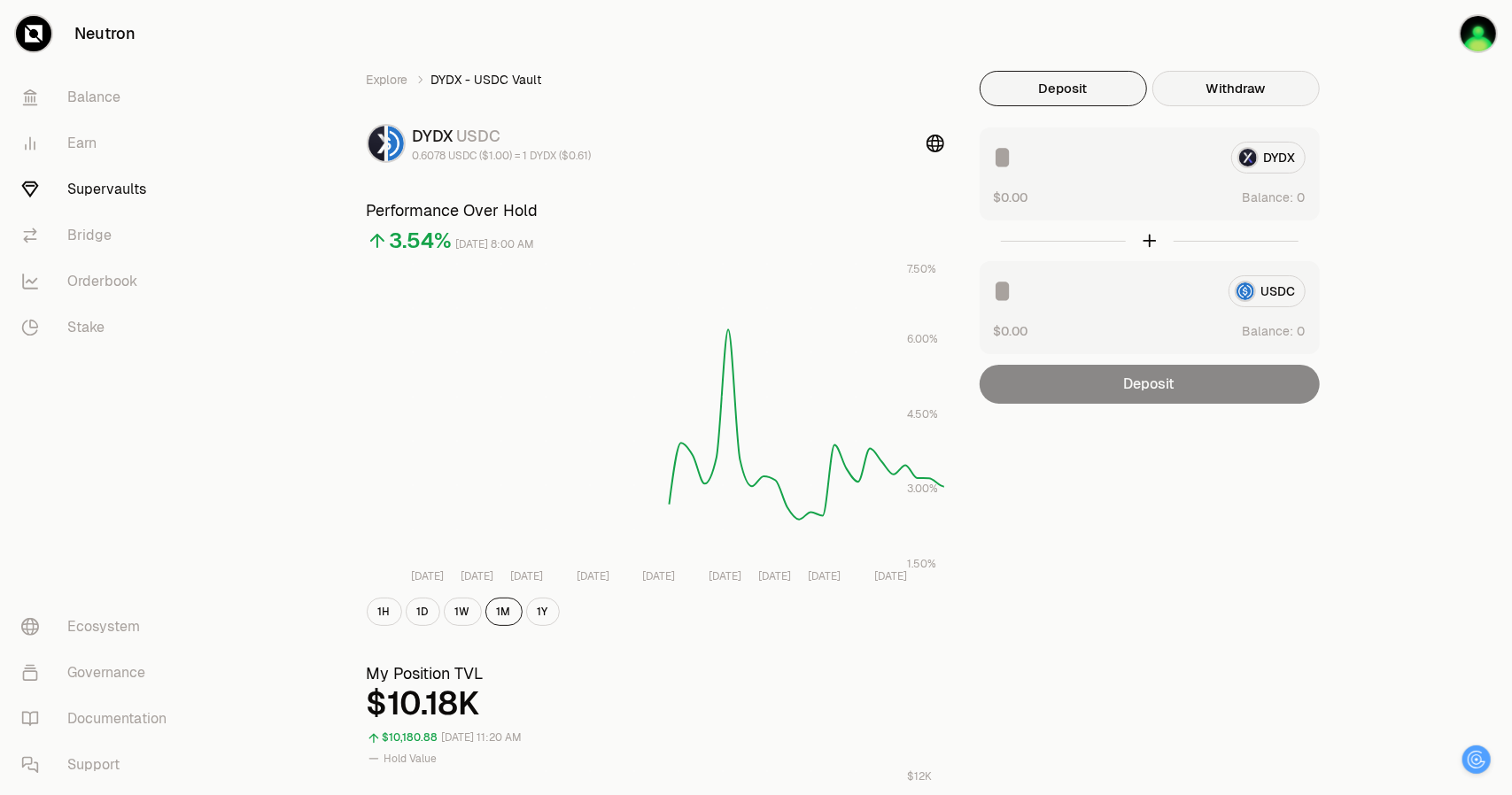
click at [1019, 91] on button "Withdraw" at bounding box center [1235, 89] width 167 height 36
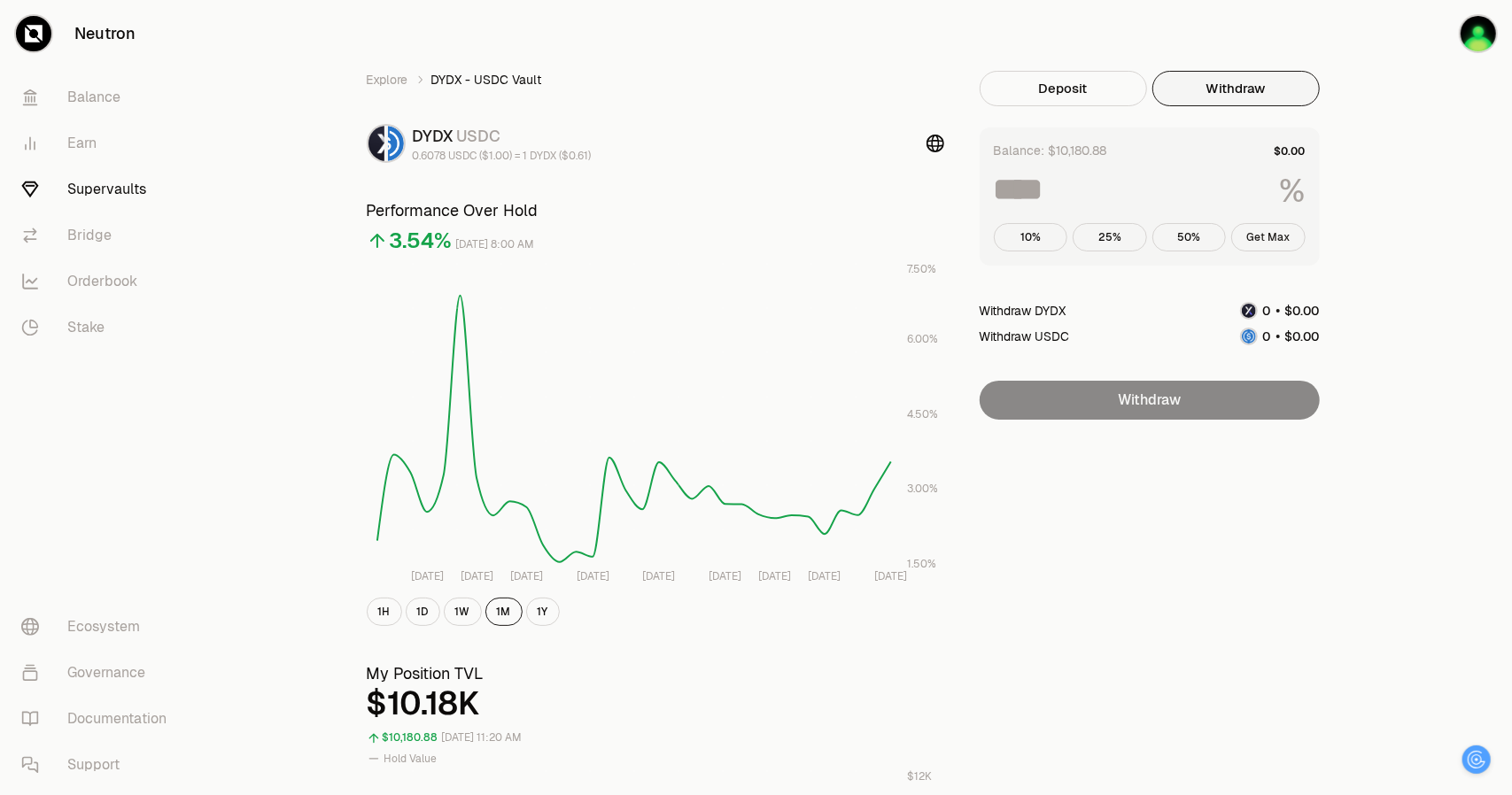
click at [1019, 237] on button "Get Max" at bounding box center [1267, 236] width 74 height 28
